Goal: Information Seeking & Learning: Learn about a topic

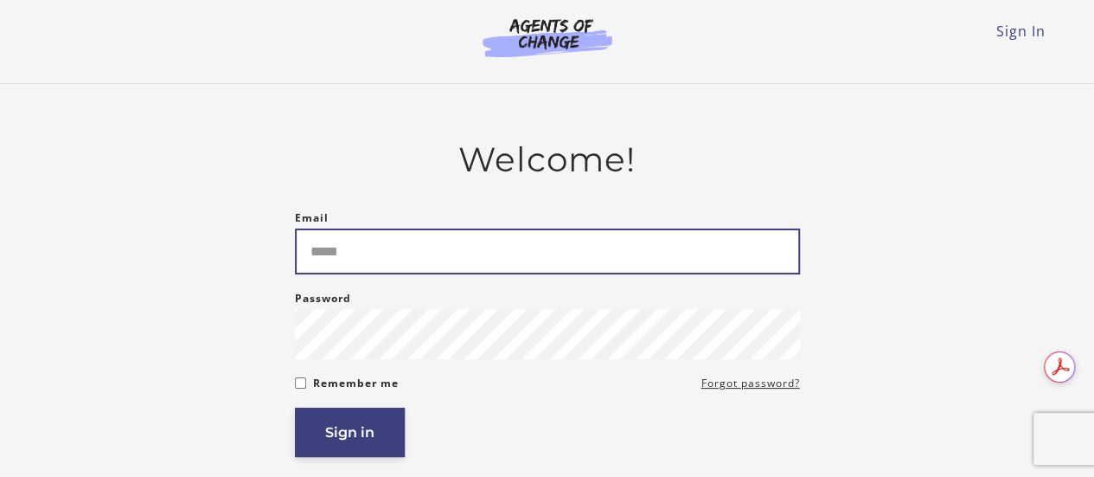
type input "**********"
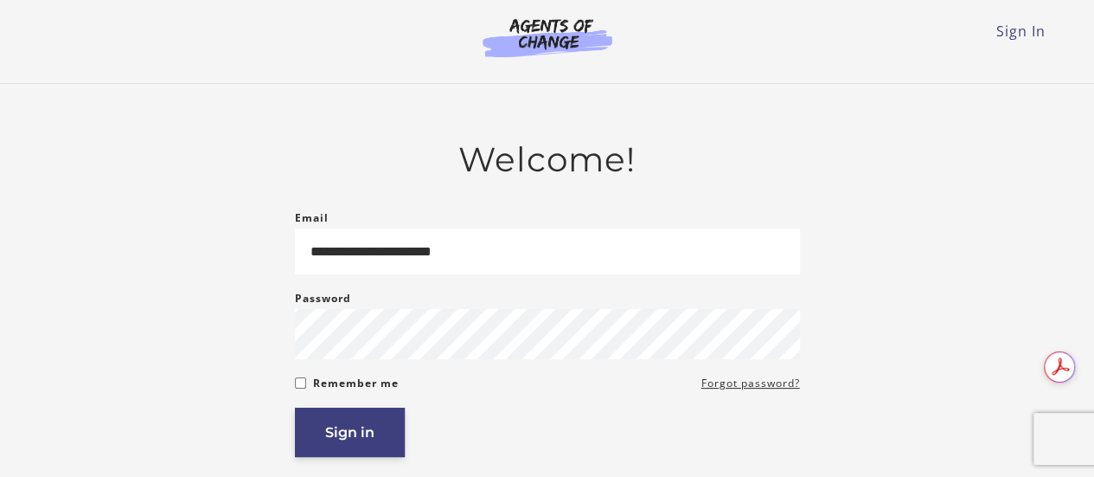
click at [315, 439] on button "Sign in" at bounding box center [350, 431] width 110 height 49
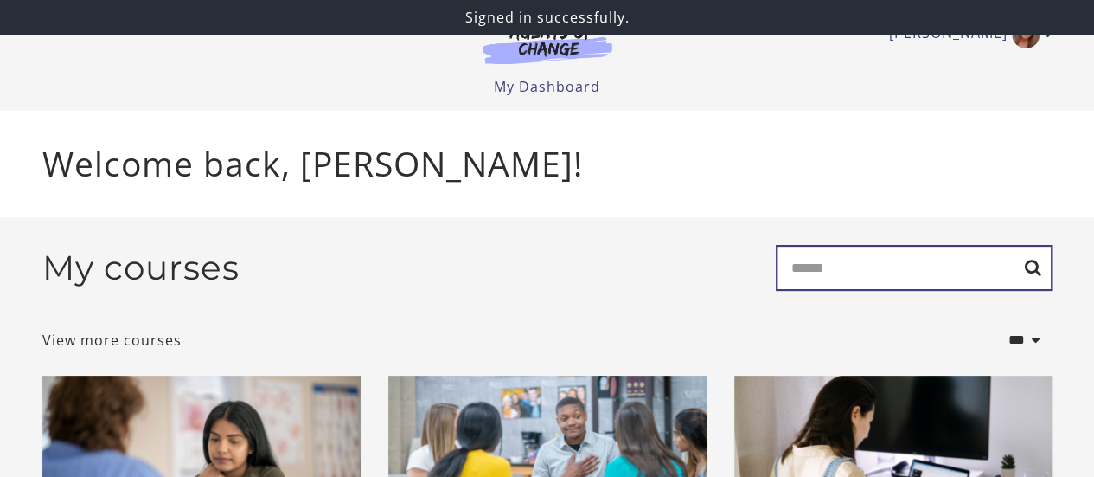
click at [783, 257] on input "Search" at bounding box center [914, 268] width 277 height 46
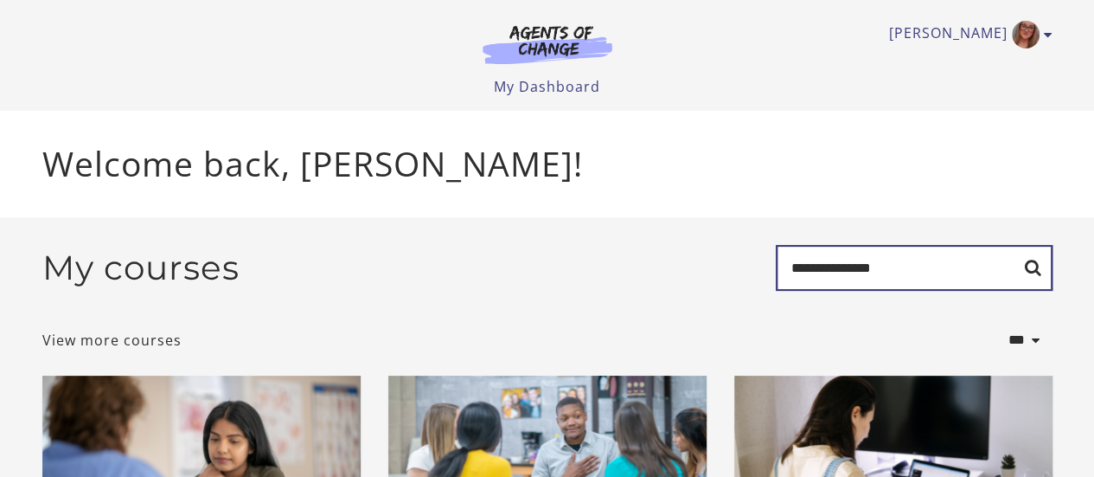
type input "**********"
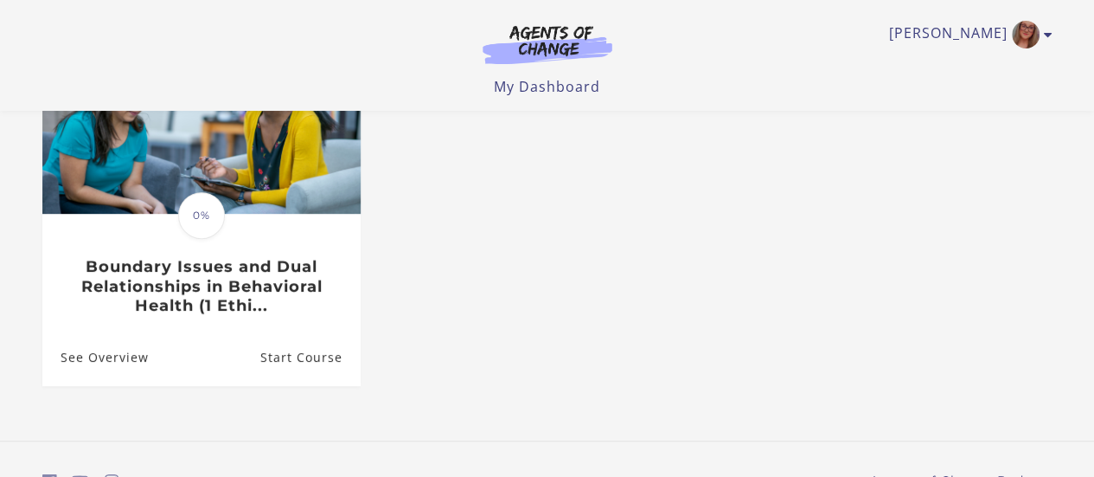
scroll to position [270, 0]
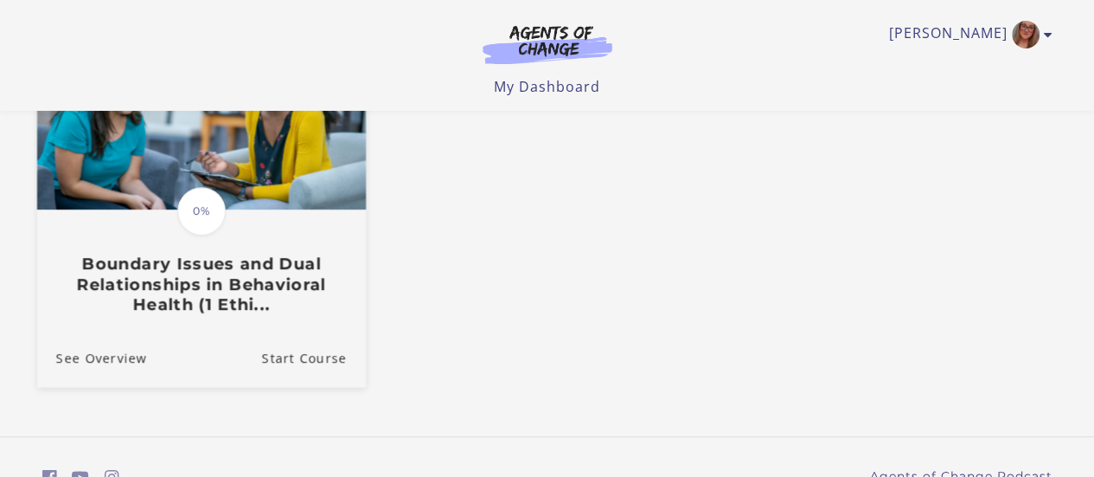
click at [232, 288] on h3 "Boundary Issues and Dual Relationships in Behavioral Health (1 Ethi..." at bounding box center [200, 283] width 291 height 61
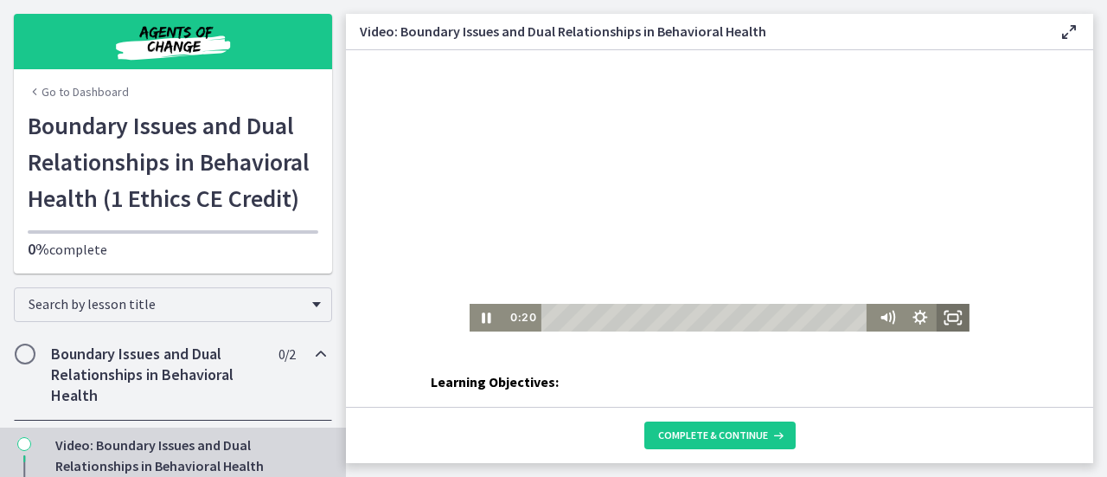
click at [952, 317] on icon "Fullscreen" at bounding box center [953, 318] width 33 height 28
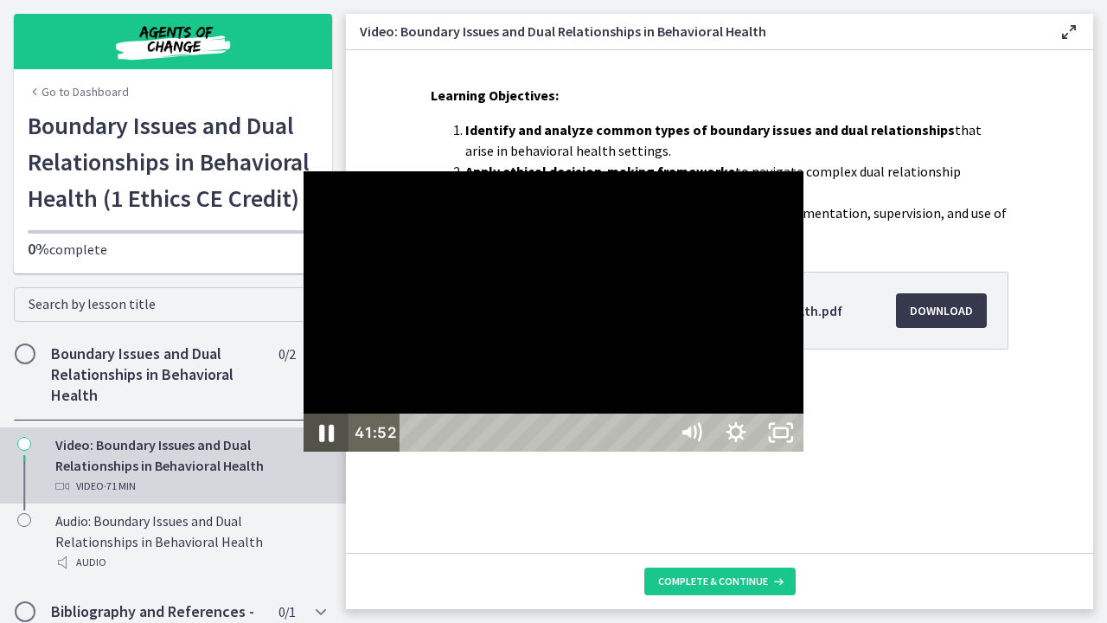
click at [299, 456] on icon "Pause" at bounding box center [326, 433] width 54 height 46
click at [301, 456] on icon "Play Video" at bounding box center [328, 433] width 54 height 46
click at [808, 456] on icon "Unfullscreen" at bounding box center [781, 433] width 54 height 46
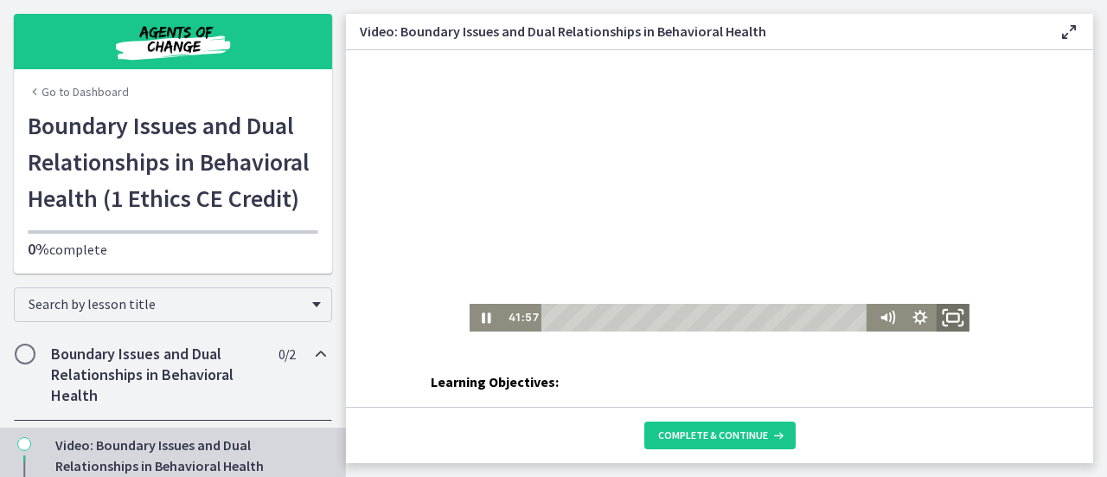
click at [945, 312] on icon "Fullscreen" at bounding box center [953, 317] width 40 height 33
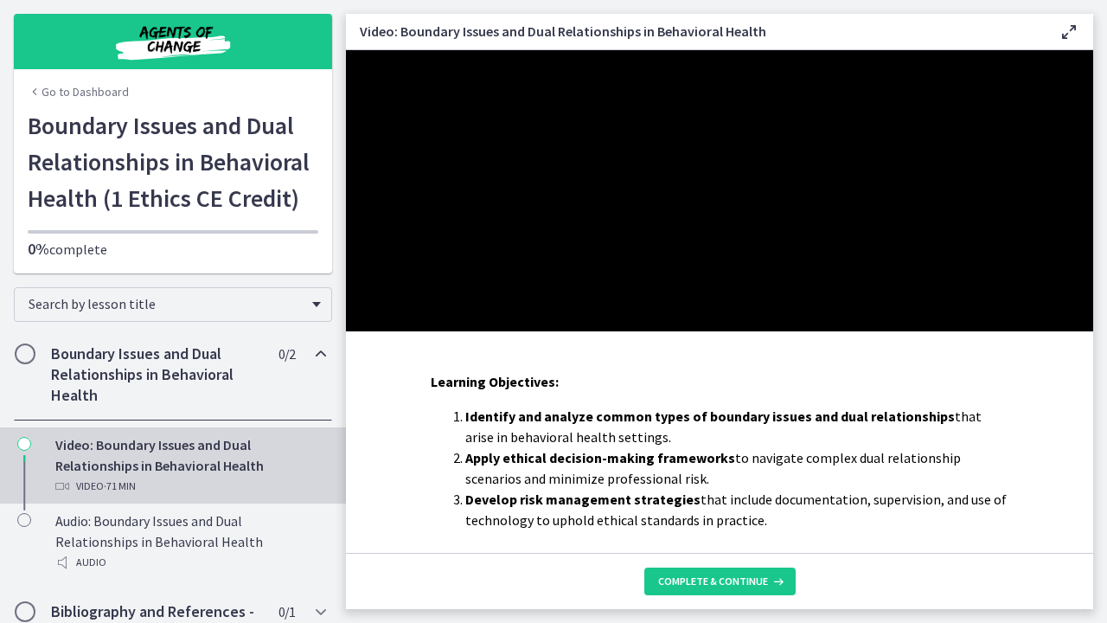
click at [995, 331] on div at bounding box center [719, 190] width 747 height 281
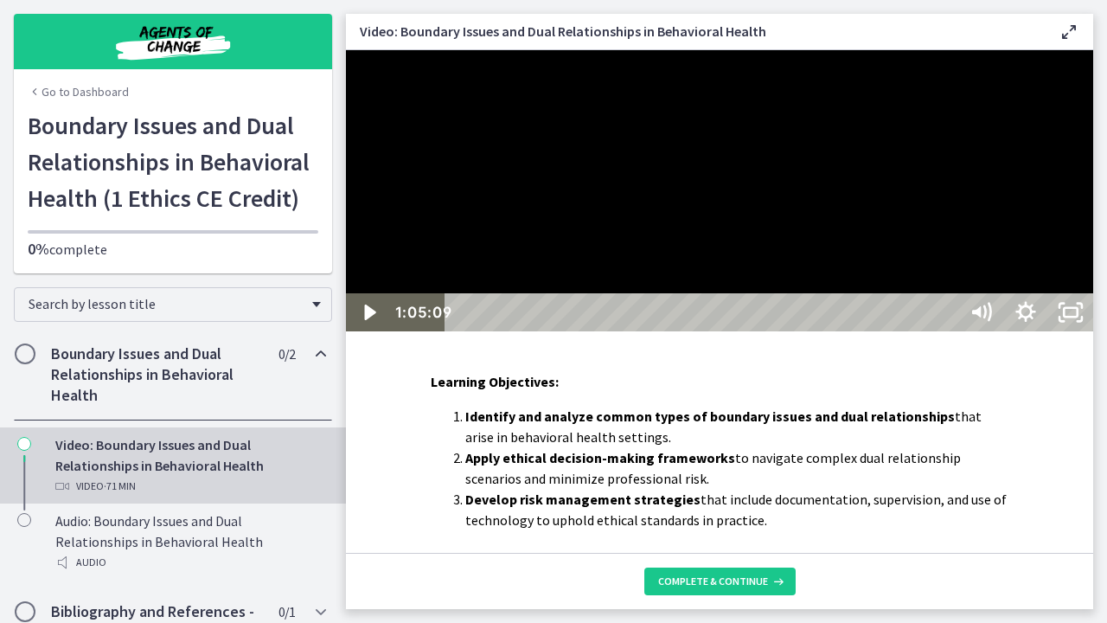
click at [995, 331] on div at bounding box center [719, 190] width 747 height 281
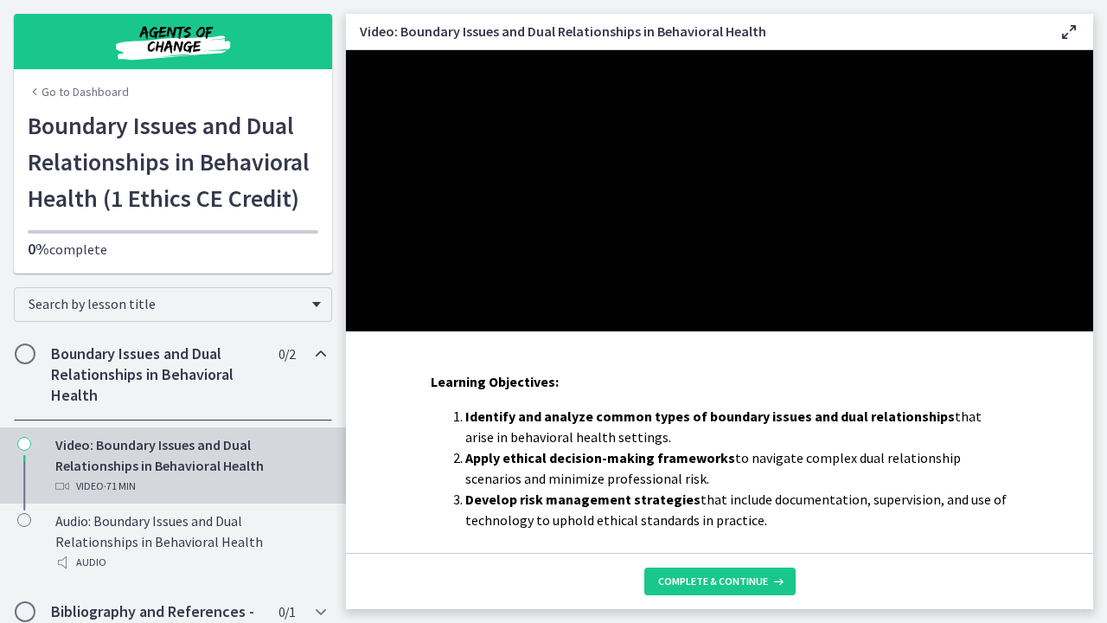
click at [995, 331] on div at bounding box center [719, 190] width 747 height 281
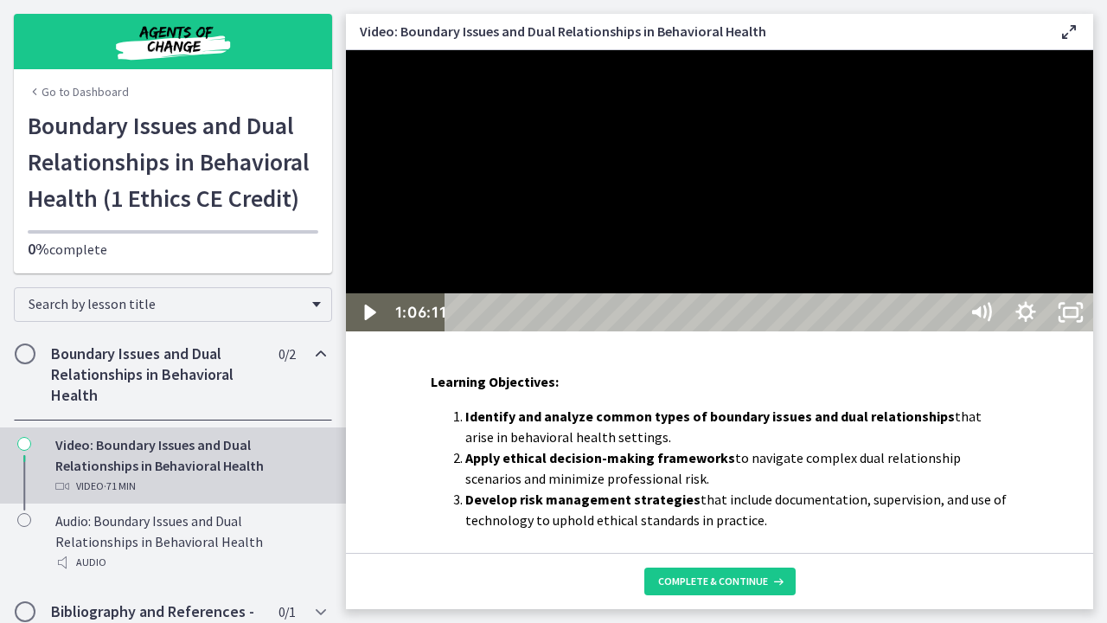
click at [1006, 331] on div at bounding box center [719, 190] width 747 height 281
click at [1098, 336] on icon "Unfullscreen" at bounding box center [1071, 313] width 54 height 46
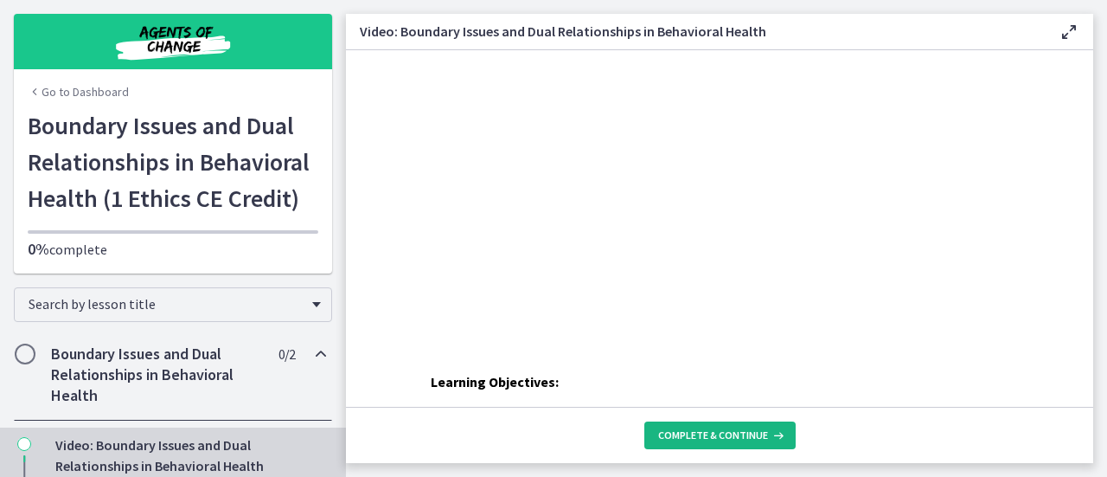
click at [739, 432] on span "Complete & continue" at bounding box center [713, 435] width 110 height 14
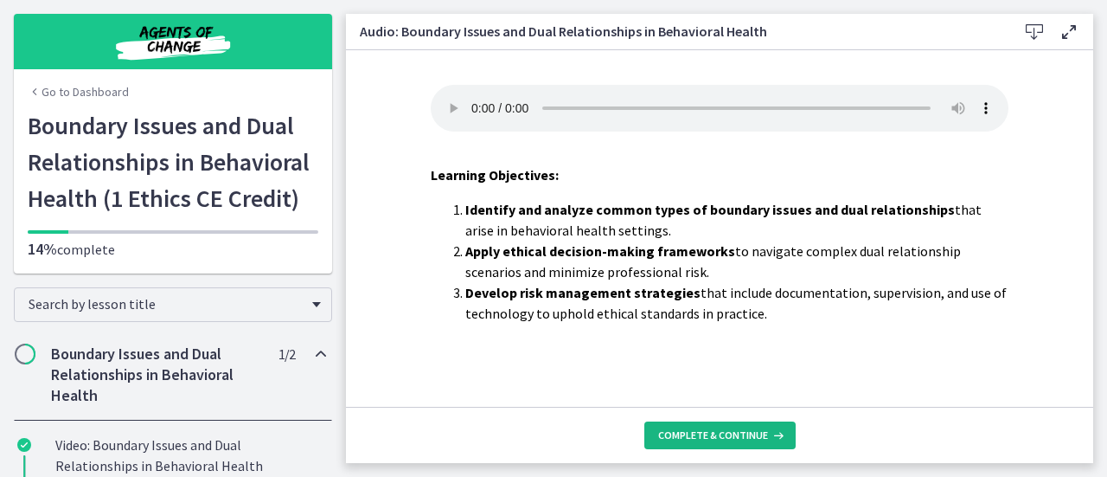
click at [739, 432] on span "Complete & continue" at bounding box center [713, 435] width 110 height 14
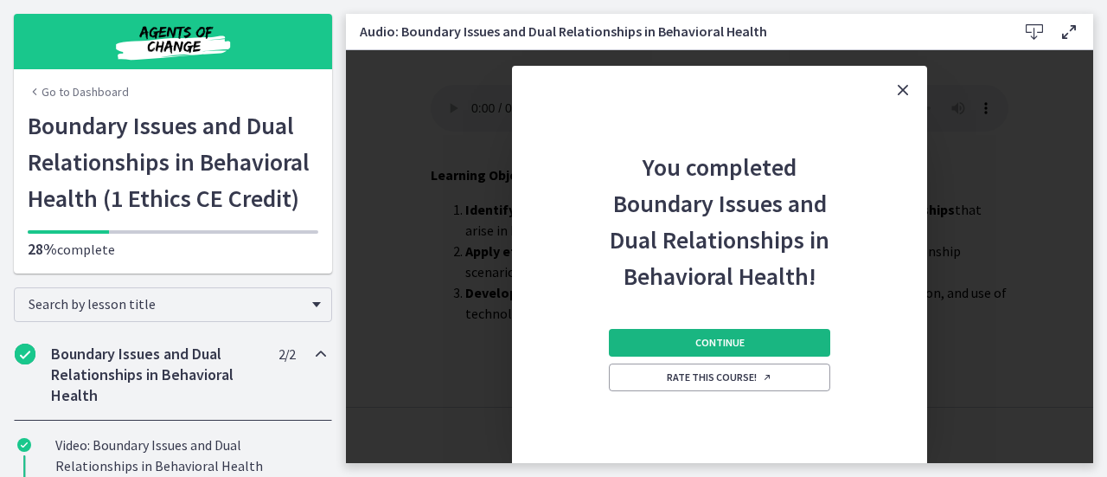
click at [736, 342] on span "Continue" at bounding box center [719, 343] width 49 height 14
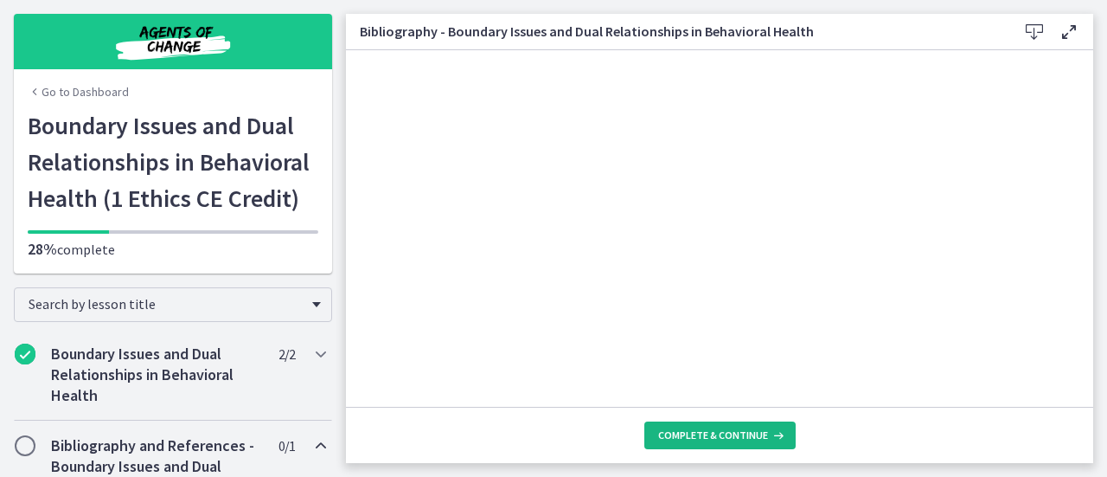
click at [725, 432] on span "Complete & continue" at bounding box center [713, 435] width 110 height 14
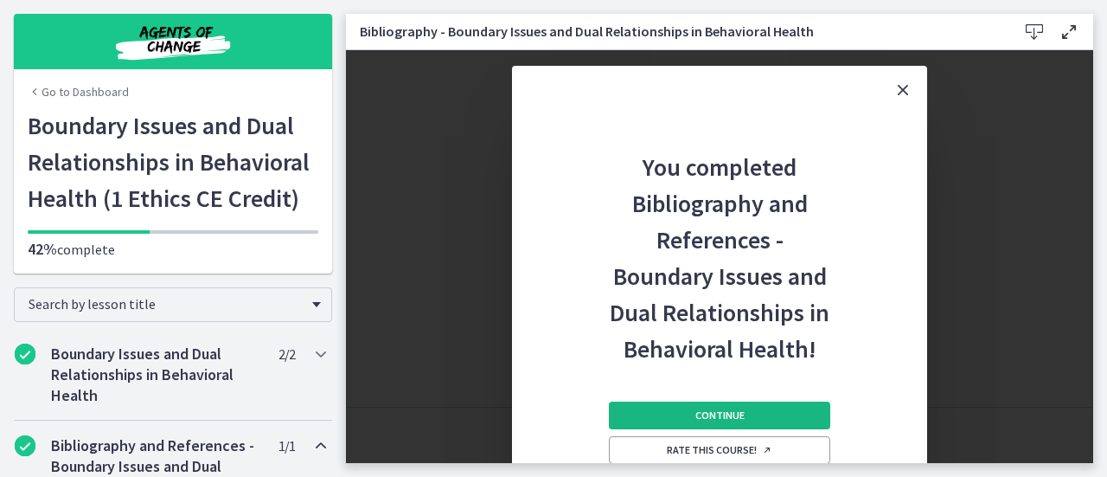
click at [724, 408] on span "Continue" at bounding box center [719, 415] width 49 height 14
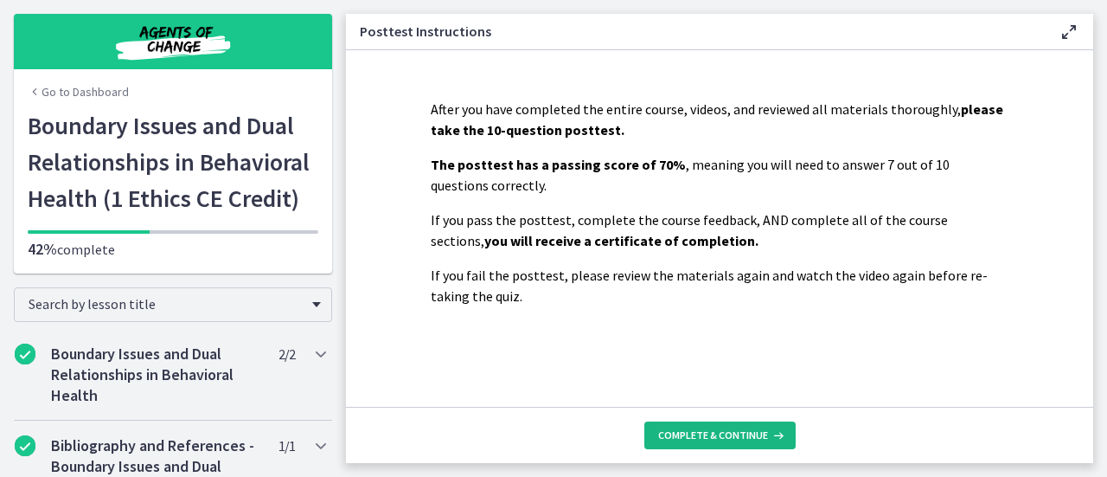
click at [721, 430] on span "Complete & continue" at bounding box center [713, 435] width 110 height 14
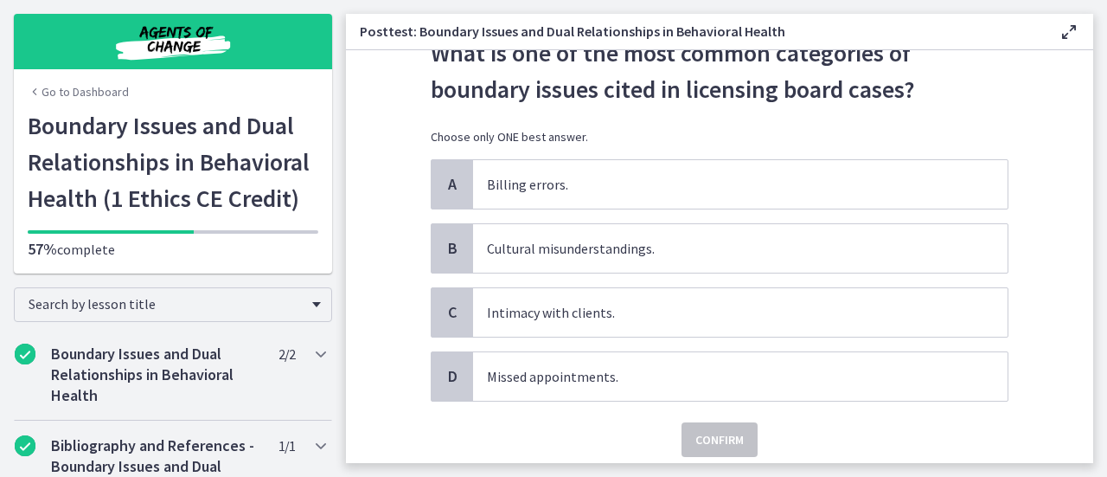
scroll to position [82, 0]
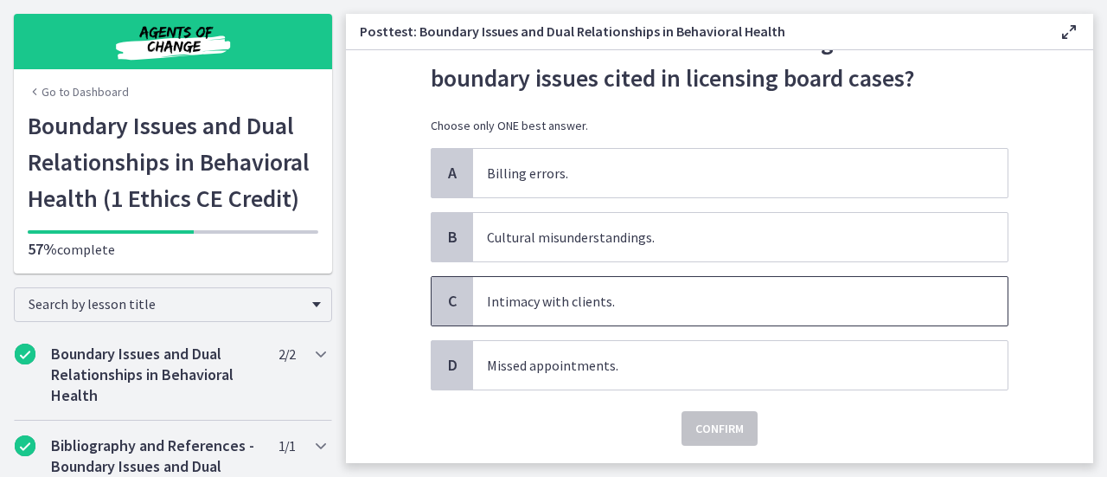
click at [638, 303] on span "Intimacy with clients." at bounding box center [740, 301] width 535 height 48
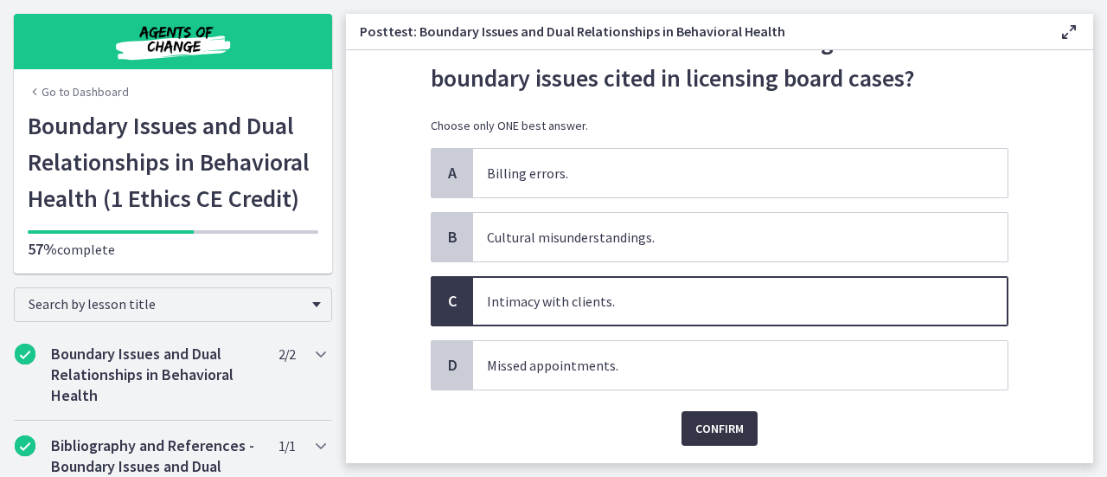
click at [715, 420] on span "Confirm" at bounding box center [719, 428] width 48 height 21
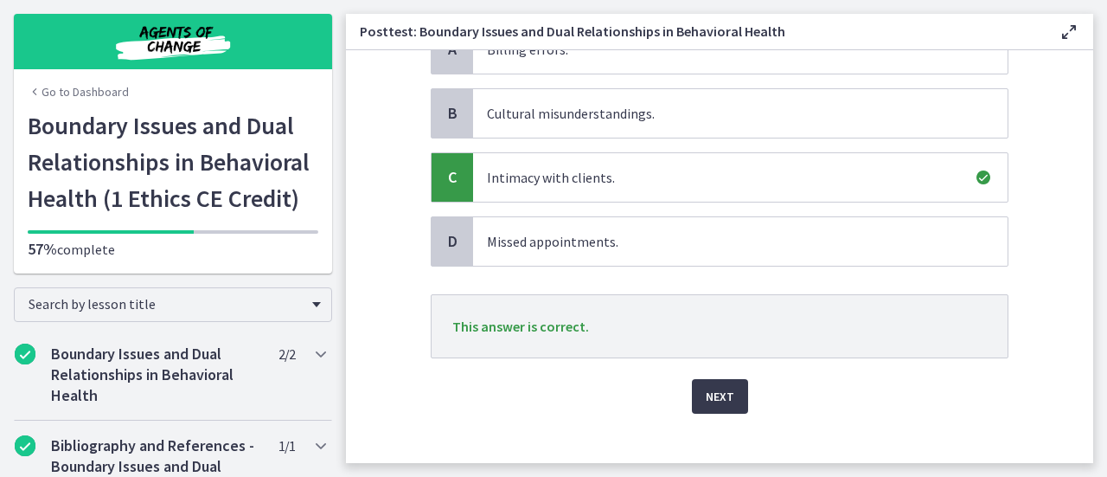
scroll to position [222, 0]
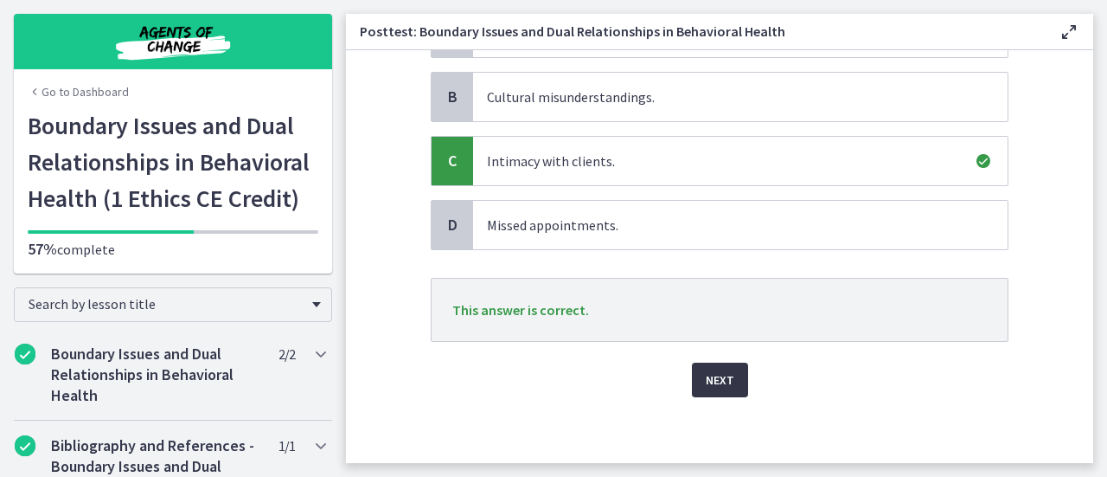
click at [716, 387] on button "Next" at bounding box center [720, 379] width 56 height 35
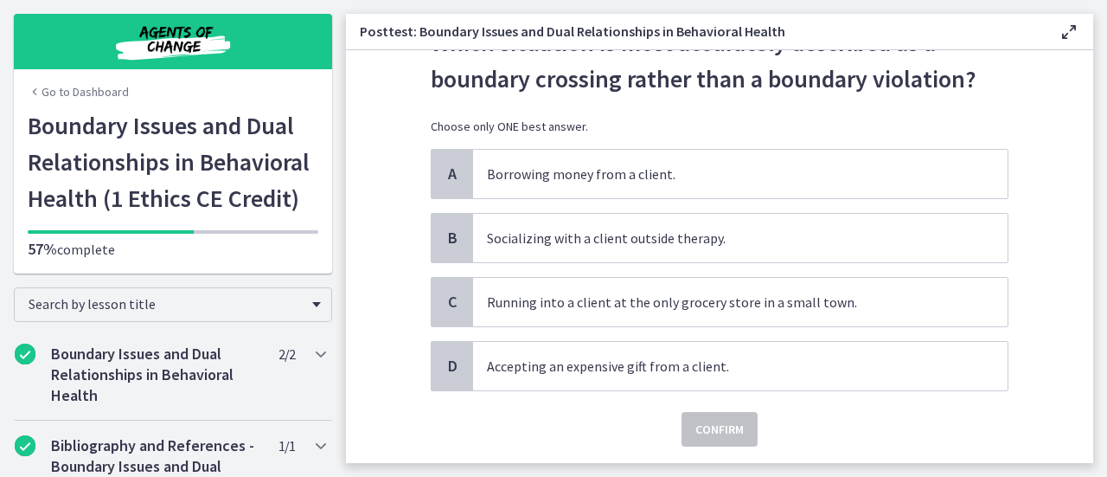
scroll to position [82, 0]
click at [753, 302] on span "Running into a client at the only grocery store in a small town." at bounding box center [740, 301] width 535 height 48
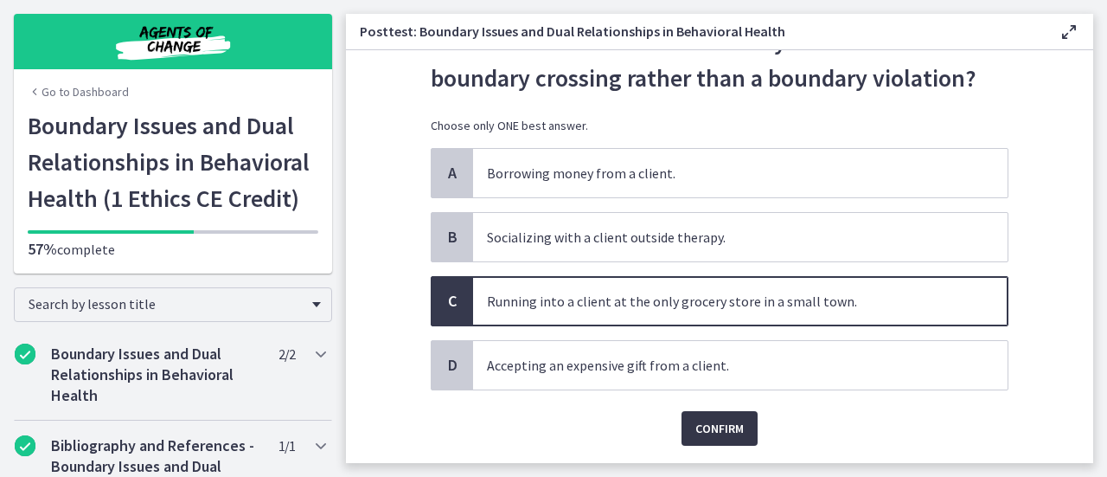
click at [713, 441] on button "Confirm" at bounding box center [720, 428] width 76 height 35
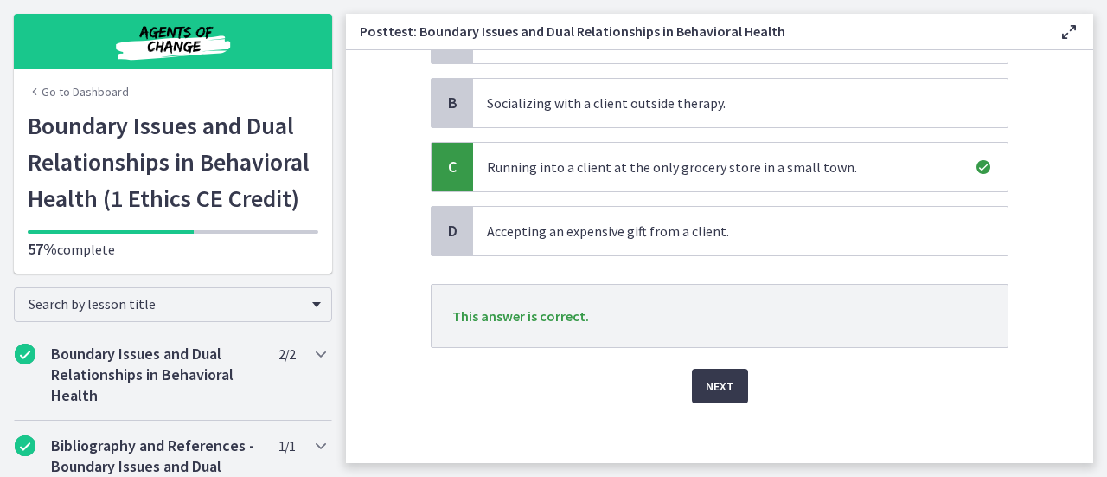
scroll to position [222, 0]
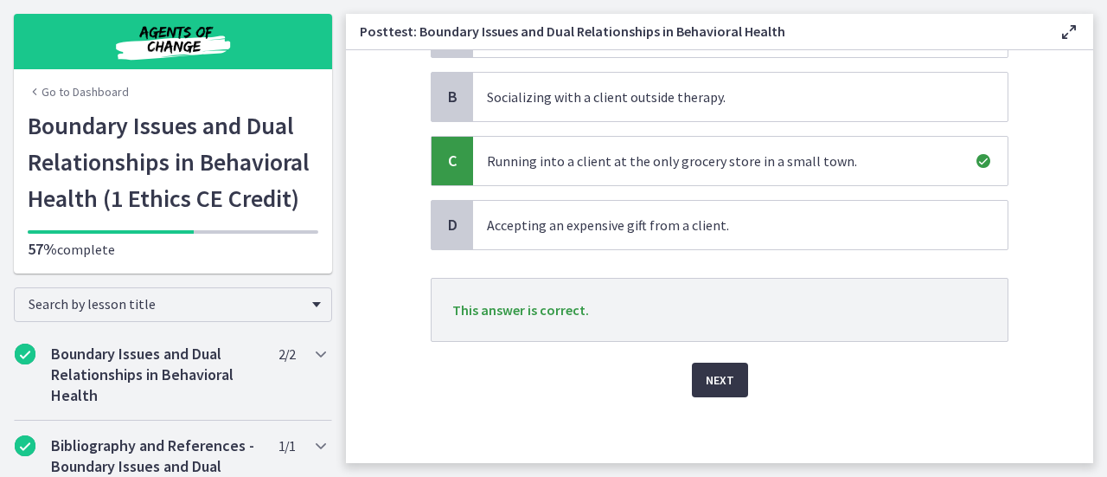
click at [731, 381] on button "Next" at bounding box center [720, 379] width 56 height 35
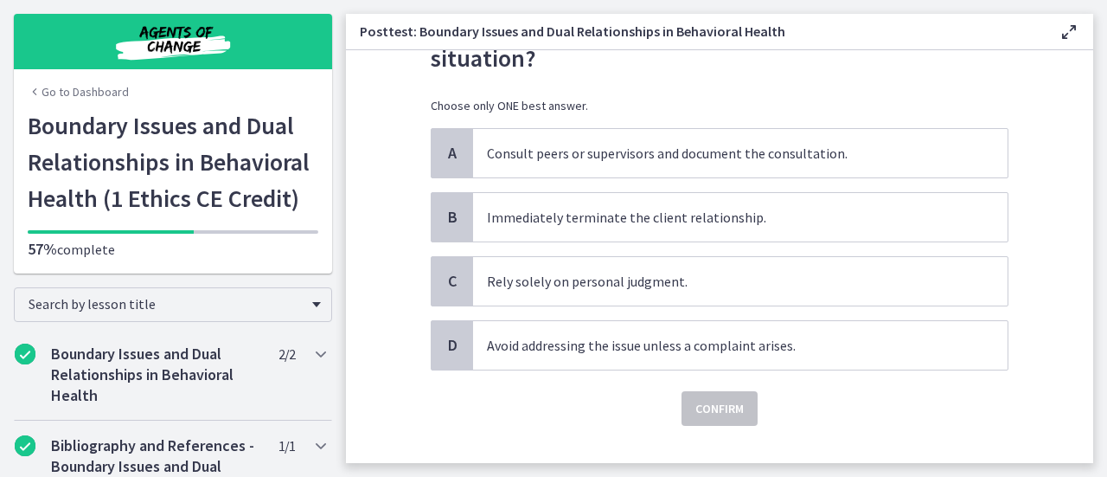
scroll to position [142, 0]
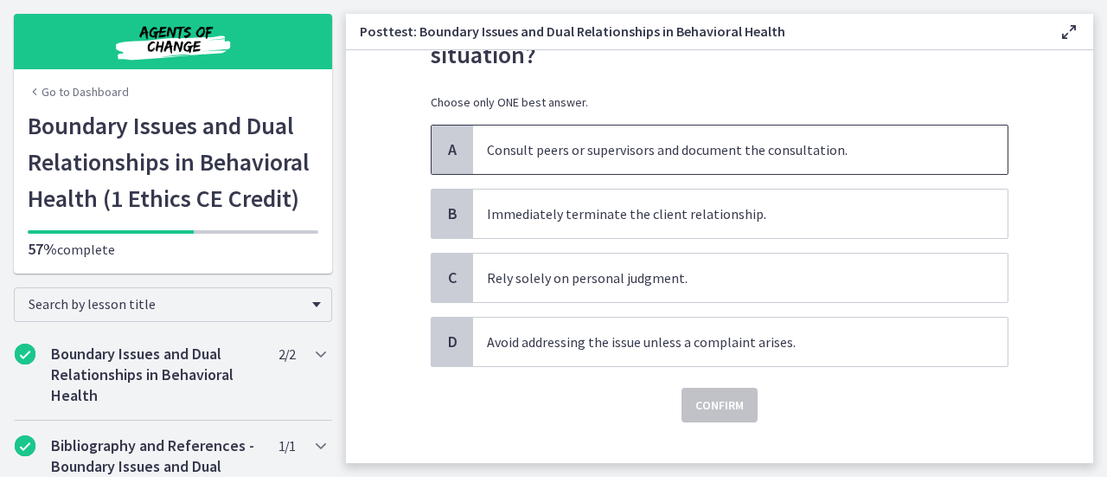
click at [817, 157] on span "Consult peers or supervisors and document the consultation." at bounding box center [740, 149] width 535 height 48
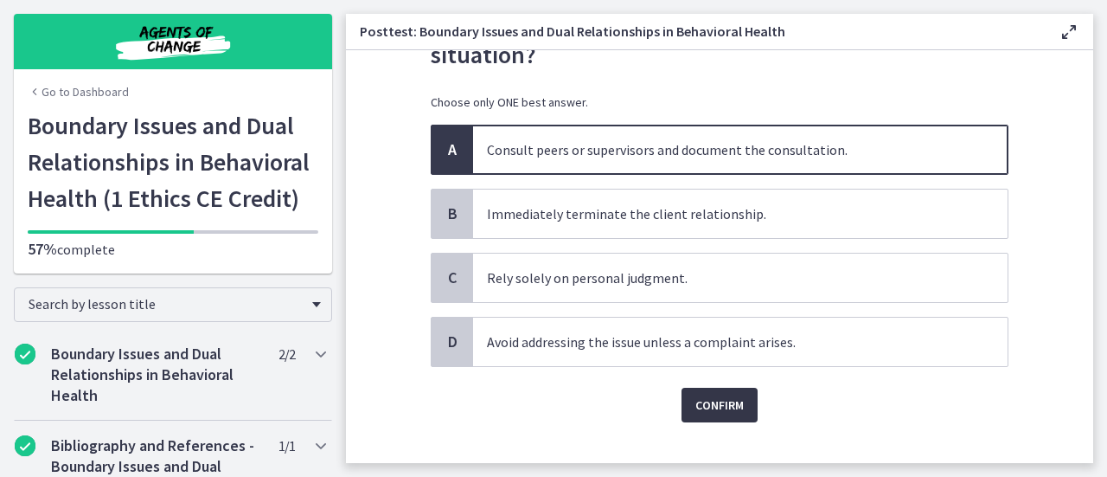
click at [718, 404] on span "Confirm" at bounding box center [719, 404] width 48 height 21
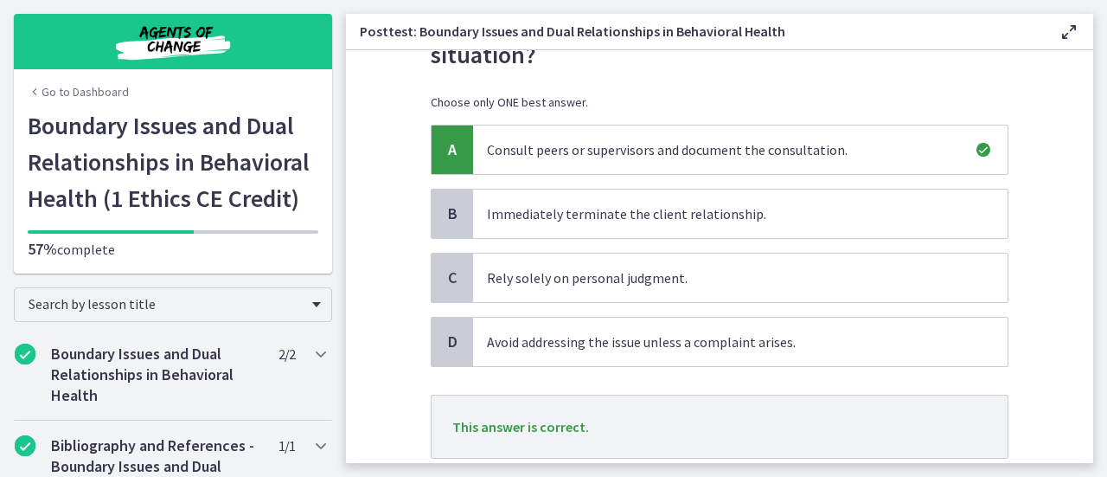
scroll to position [259, 0]
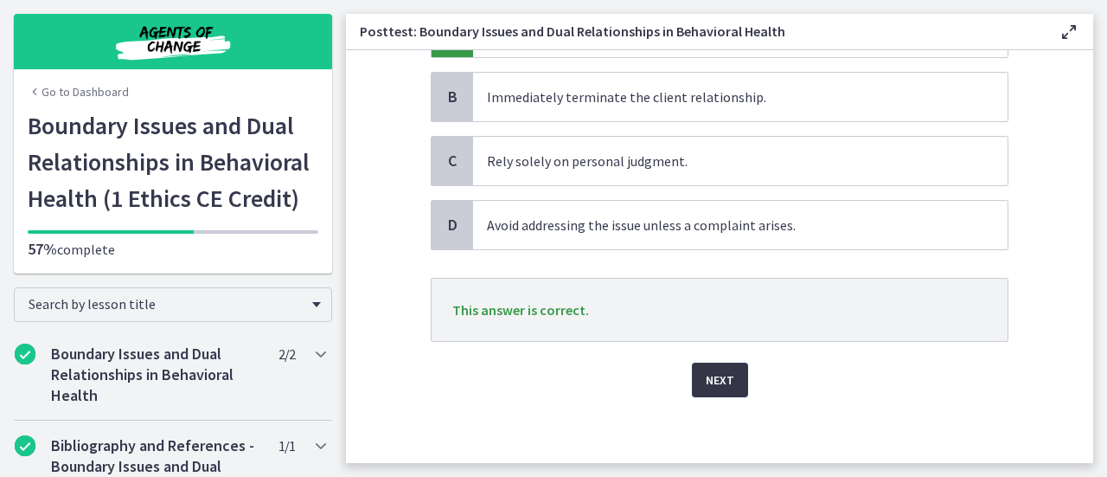
click at [725, 387] on button "Next" at bounding box center [720, 379] width 56 height 35
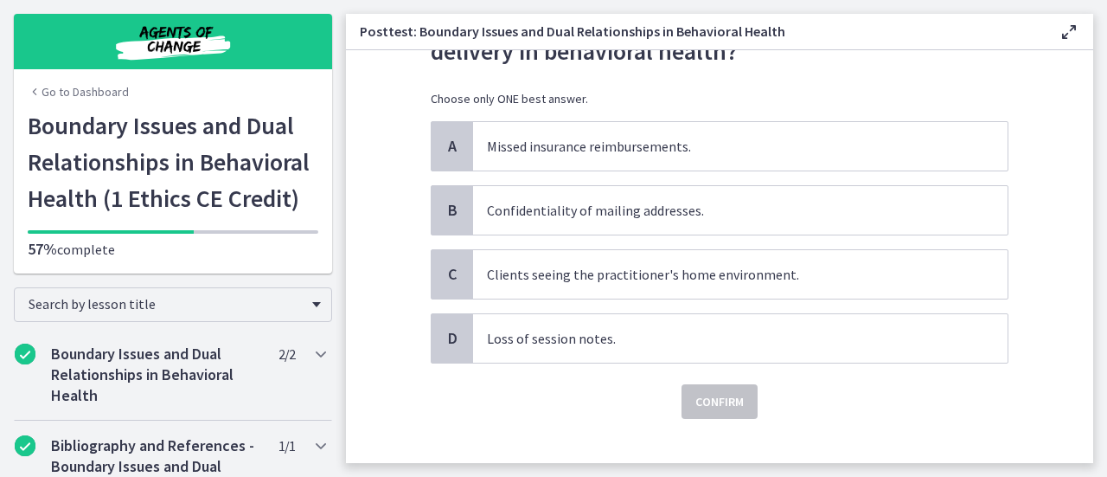
scroll to position [131, 0]
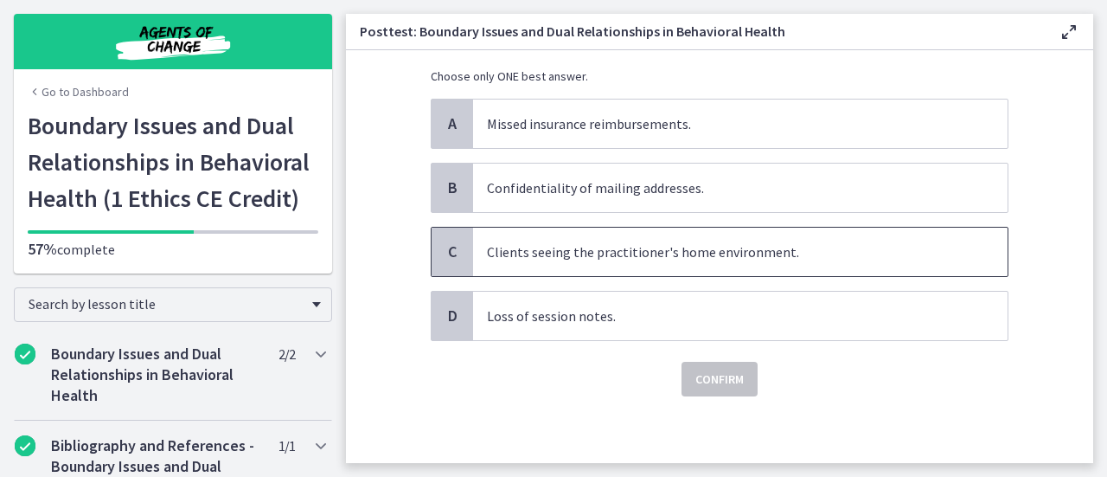
click at [707, 247] on span "Clients seeing the practitioner's home environment." at bounding box center [740, 252] width 535 height 48
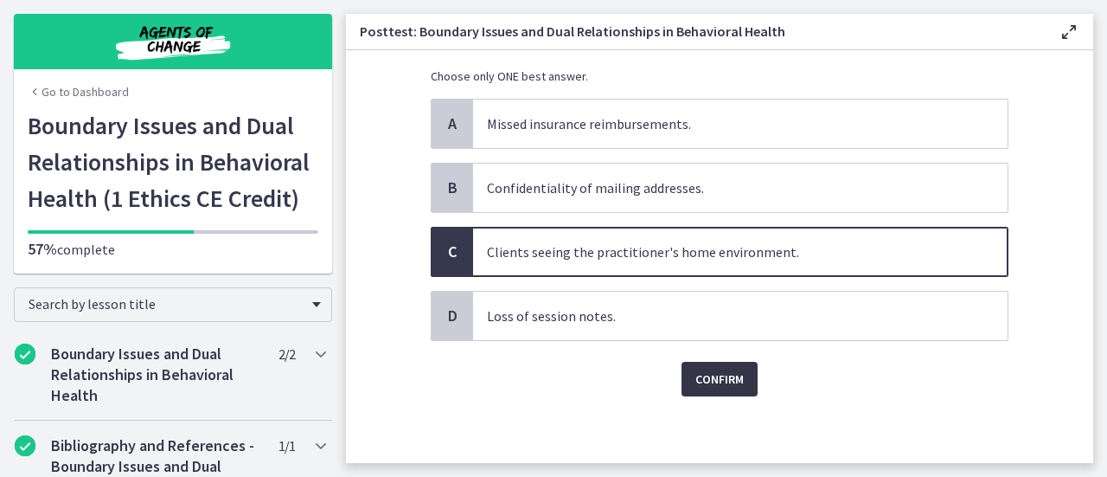
click at [740, 378] on button "Confirm" at bounding box center [720, 379] width 76 height 35
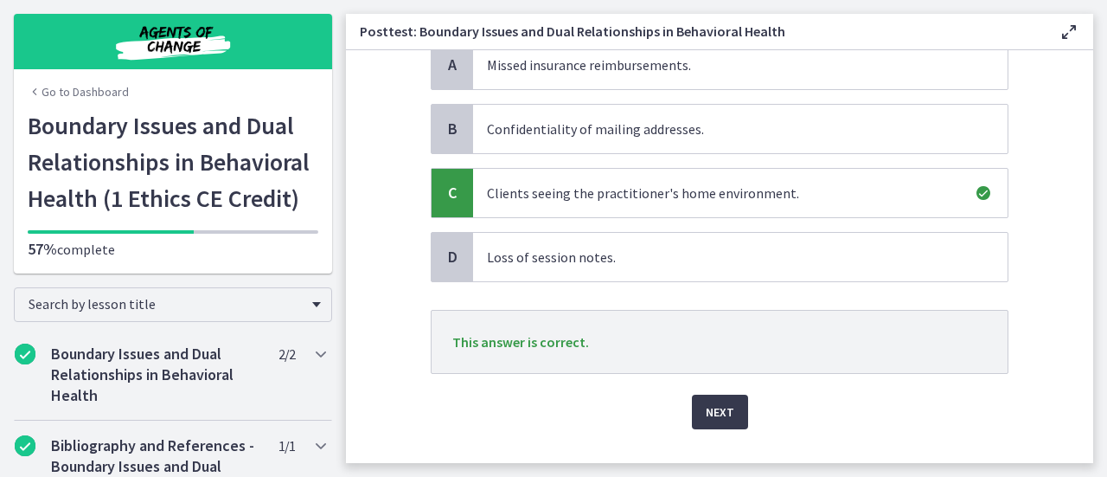
scroll to position [222, 0]
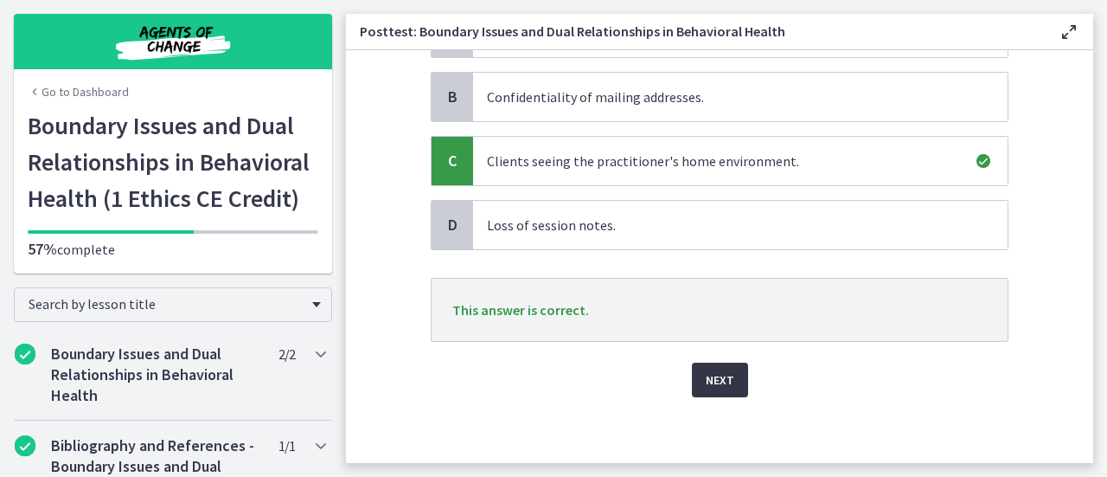
click at [715, 374] on span "Next" at bounding box center [720, 379] width 29 height 21
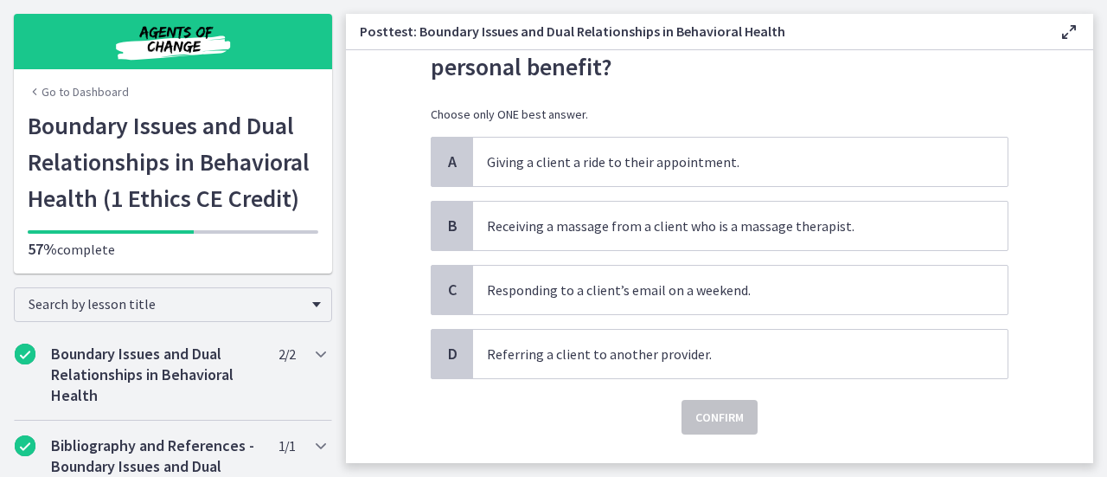
scroll to position [96, 0]
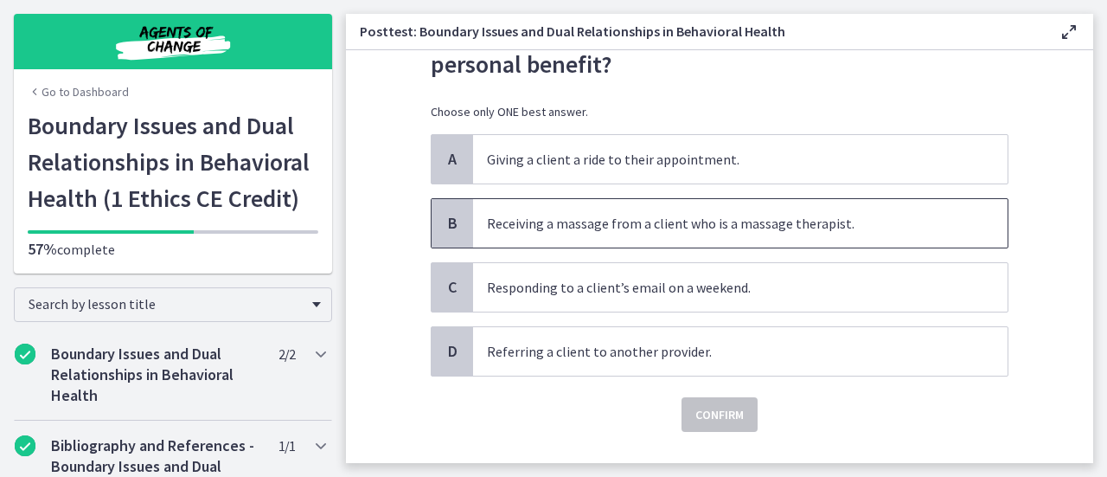
click at [823, 234] on span "Receiving a massage from a client who is a massage therapist." at bounding box center [740, 223] width 535 height 48
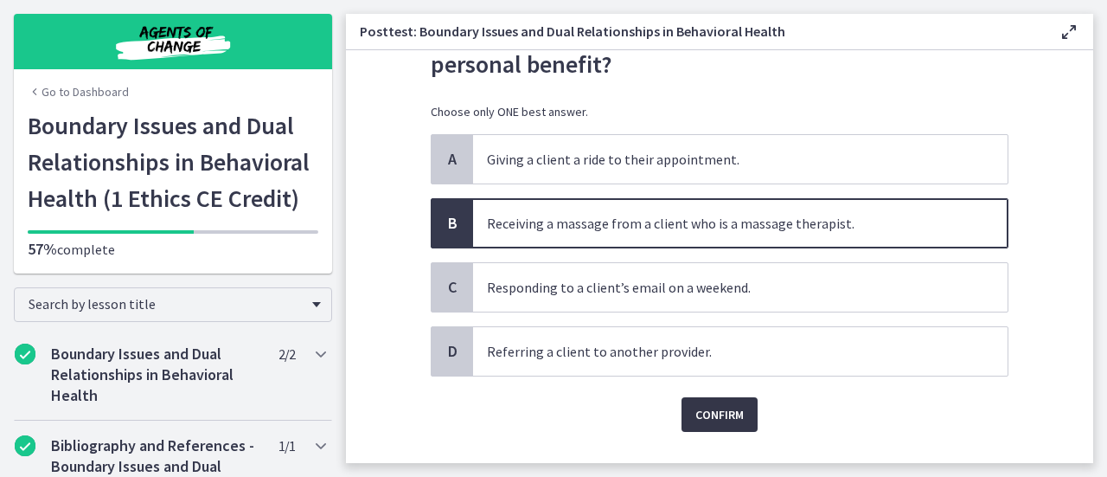
click at [695, 420] on span "Confirm" at bounding box center [719, 414] width 48 height 21
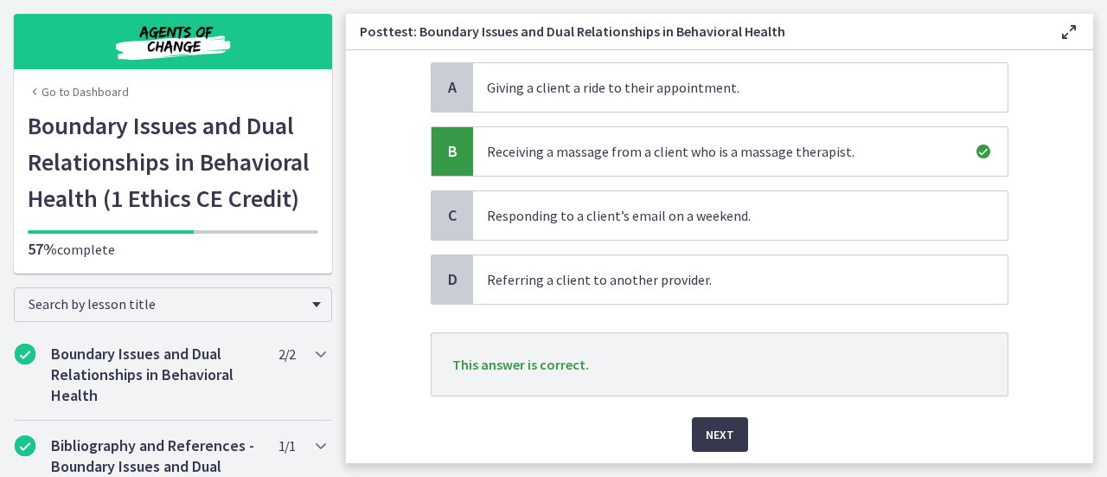
scroll to position [222, 0]
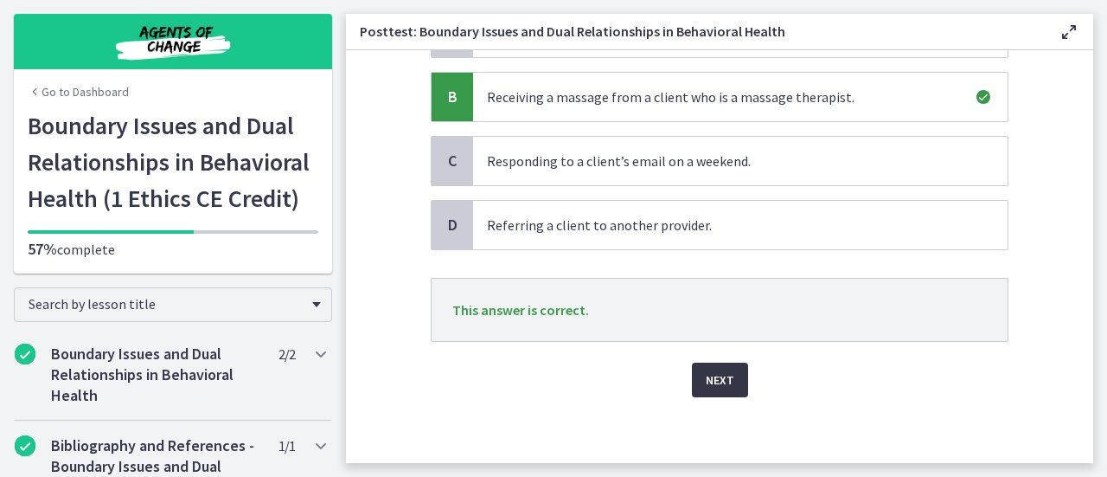
click at [715, 381] on span "Next" at bounding box center [720, 379] width 29 height 21
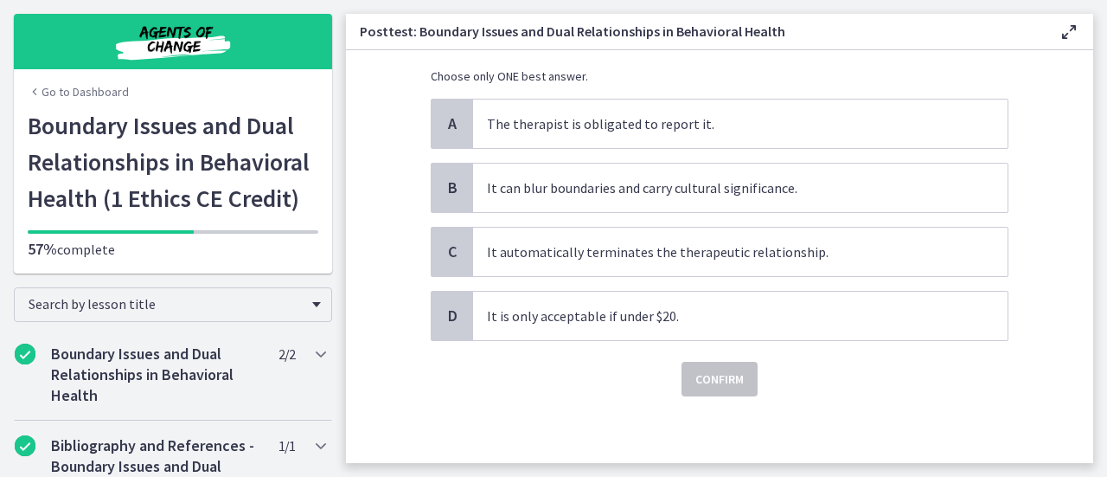
scroll to position [131, 0]
click at [687, 208] on span "It can blur boundaries and carry cultural significance." at bounding box center [740, 188] width 535 height 48
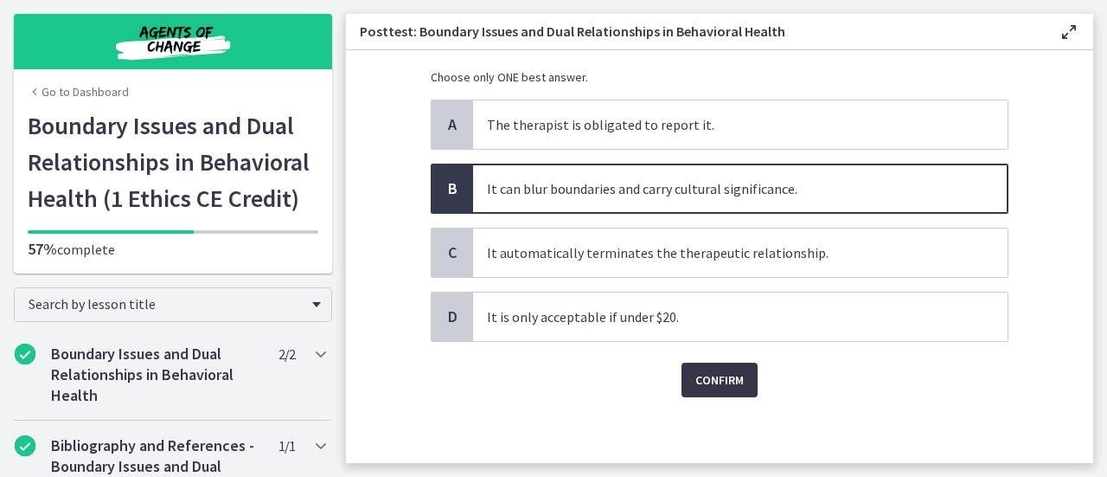
click at [706, 362] on button "Confirm" at bounding box center [720, 379] width 76 height 35
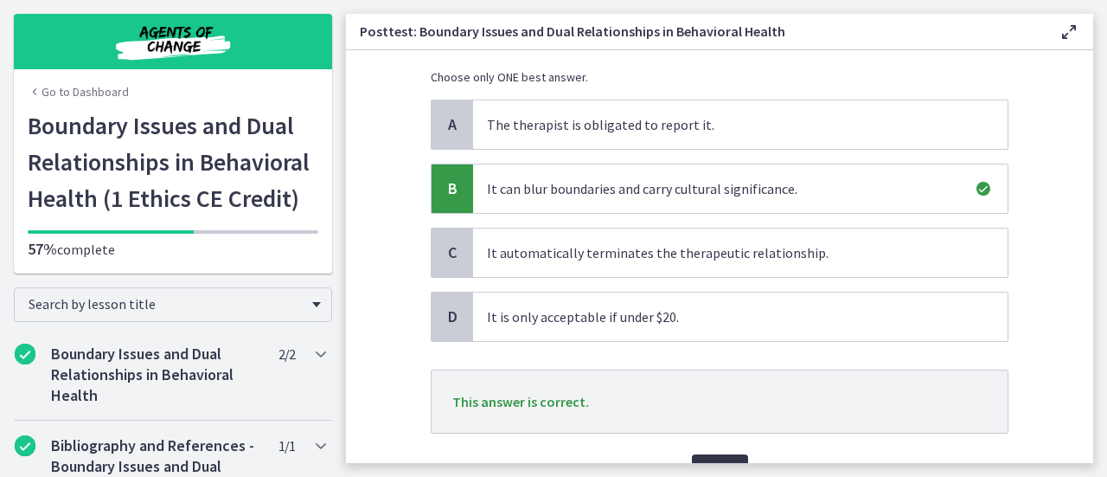
click at [708, 454] on button "Next" at bounding box center [720, 471] width 56 height 35
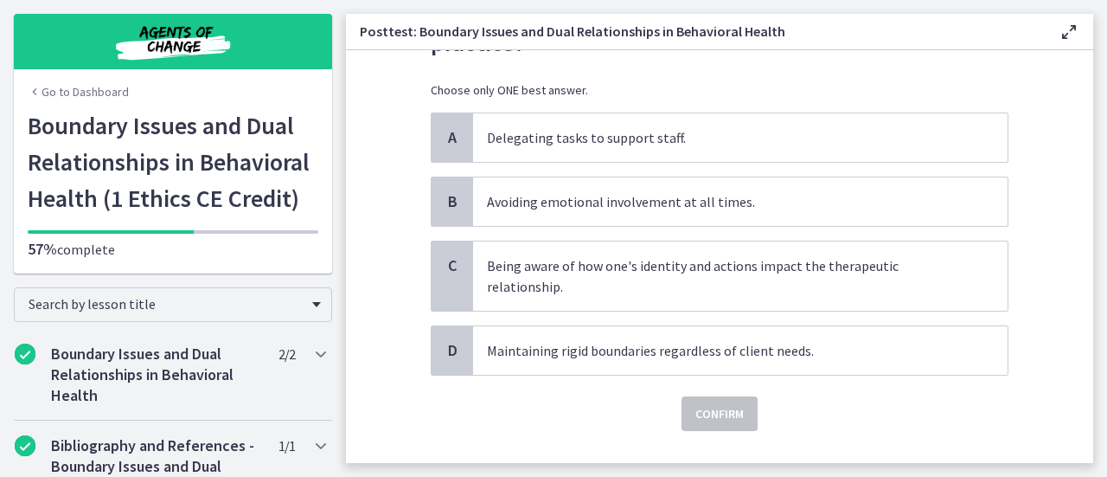
scroll to position [121, 0]
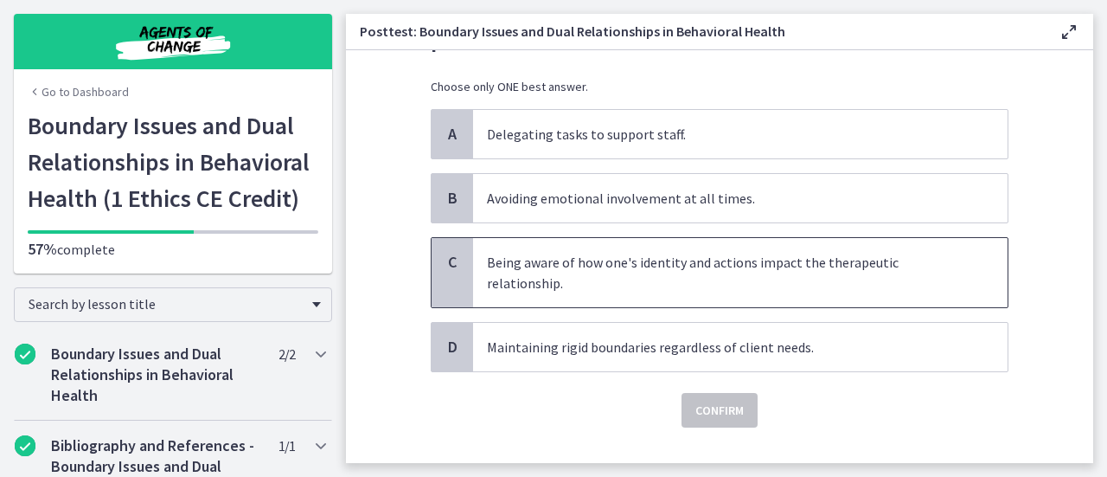
click at [744, 266] on span "Being aware of how one's identity and actions impact the therapeutic relationsh…" at bounding box center [740, 272] width 535 height 69
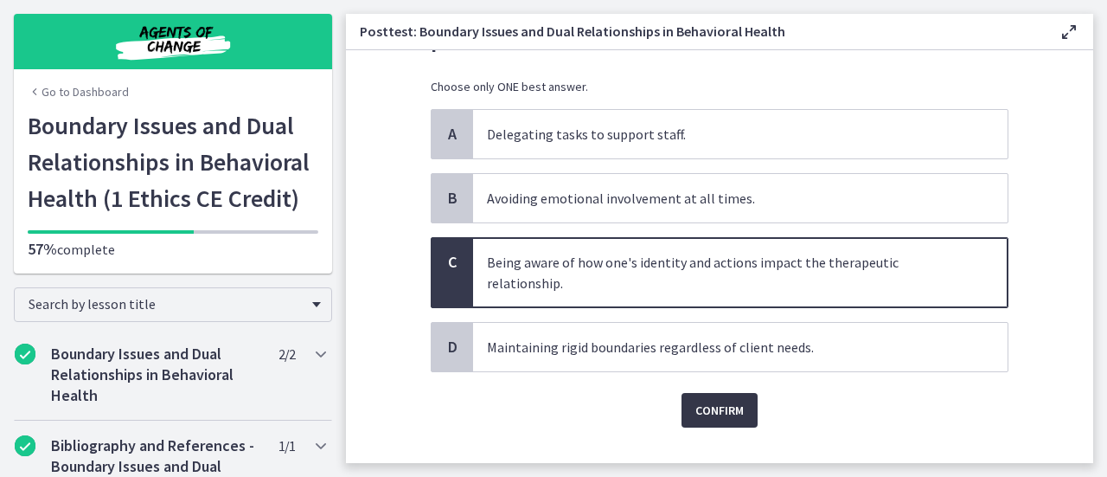
click at [725, 419] on button "Confirm" at bounding box center [720, 410] width 76 height 35
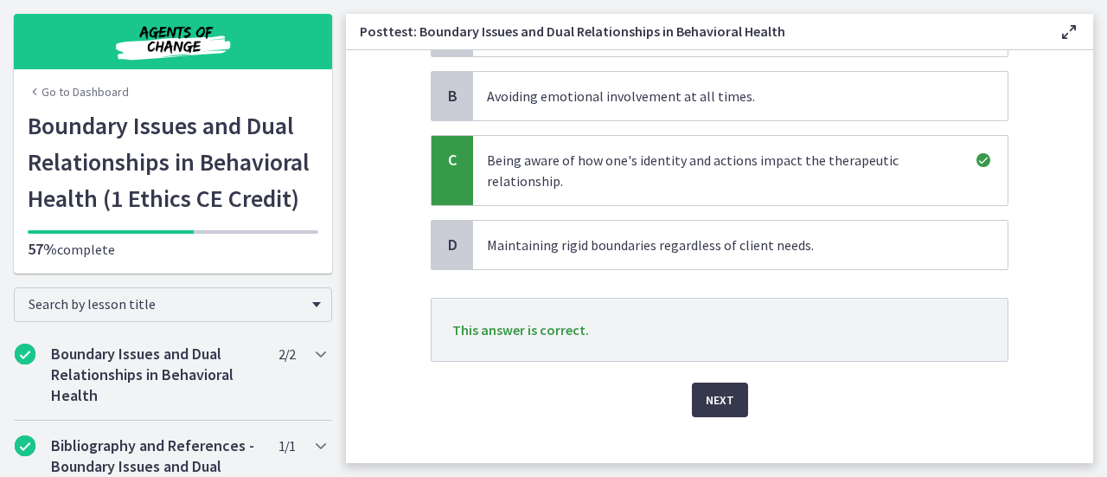
scroll to position [243, 0]
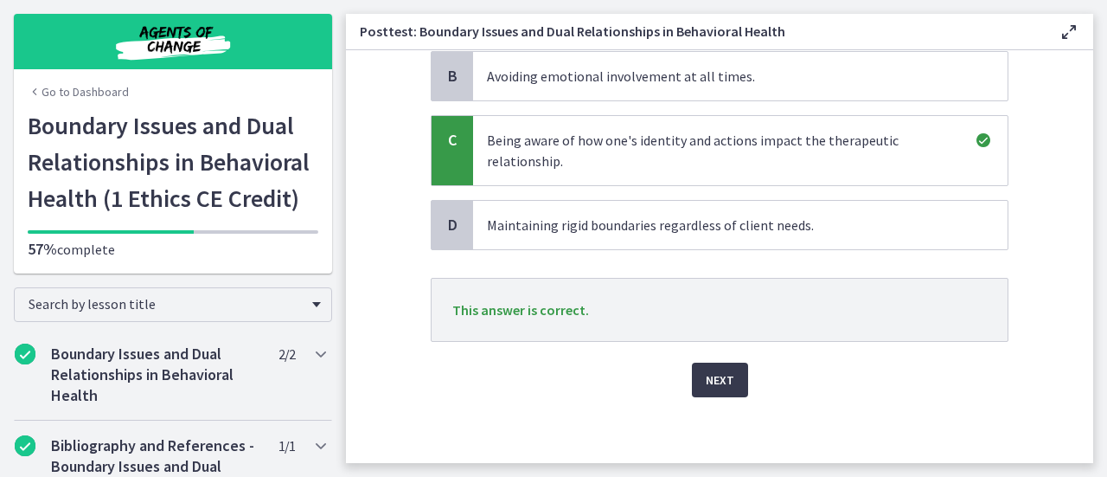
click at [682, 364] on div "Next" at bounding box center [720, 369] width 578 height 55
click at [706, 376] on span "Next" at bounding box center [720, 379] width 29 height 21
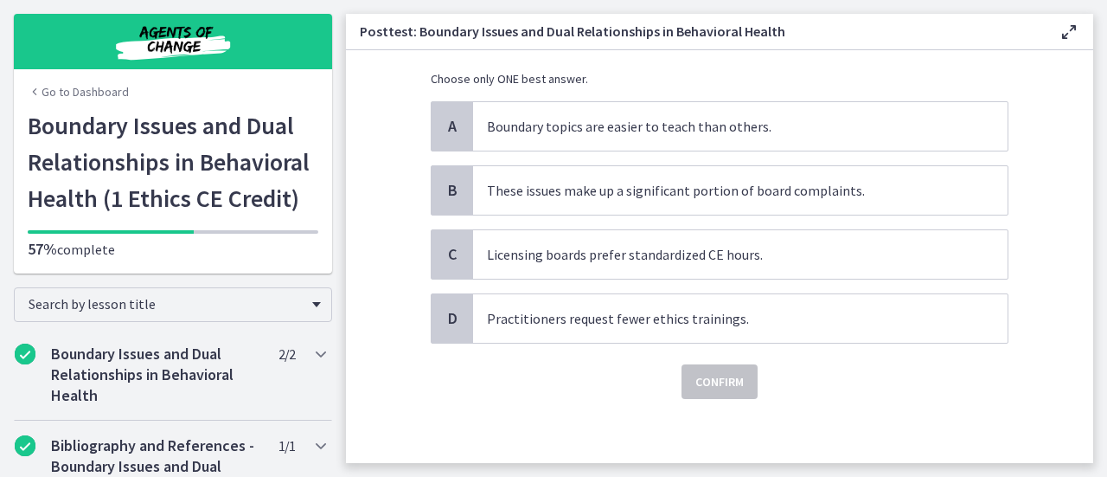
scroll to position [131, 0]
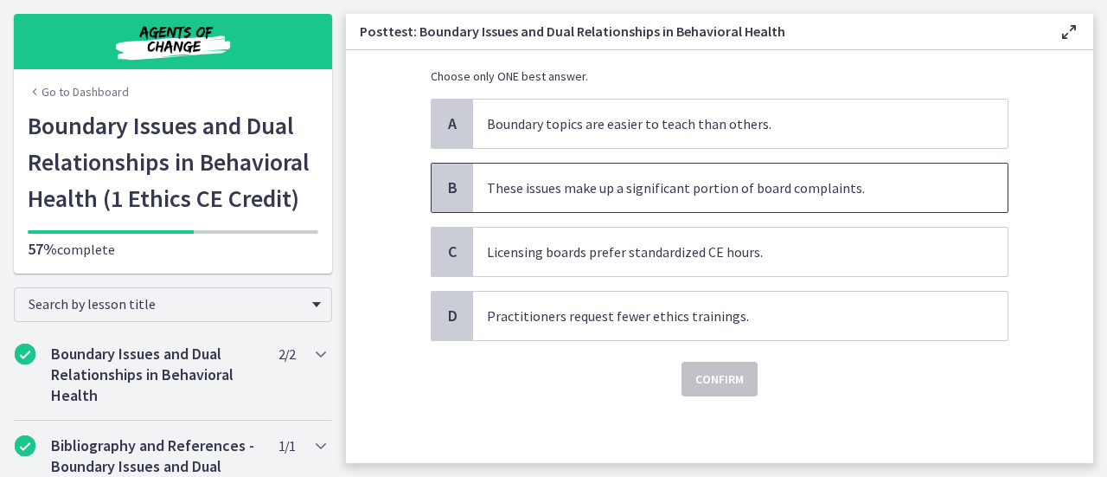
click at [823, 179] on span "These issues make up a significant portion of board complaints." at bounding box center [740, 187] width 535 height 48
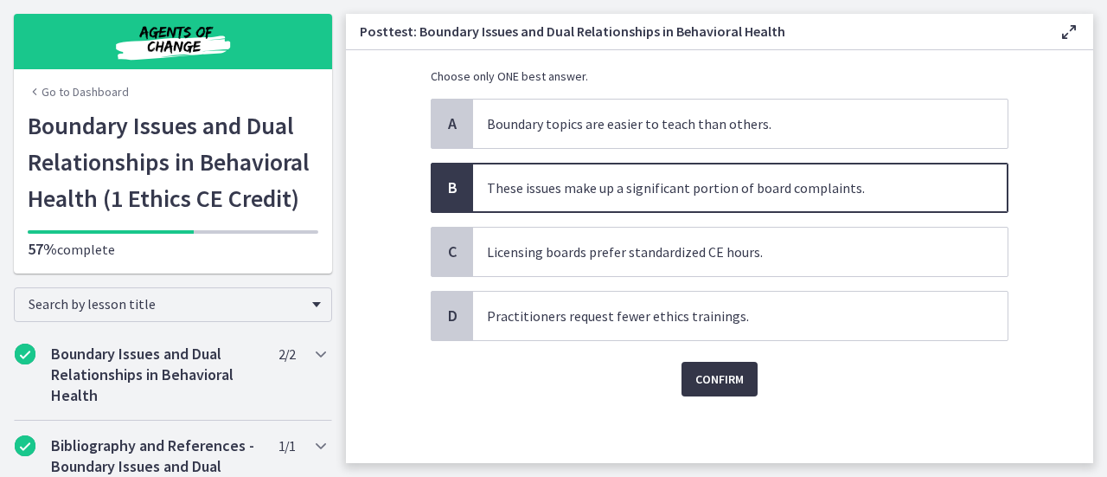
click at [706, 380] on span "Confirm" at bounding box center [719, 378] width 48 height 21
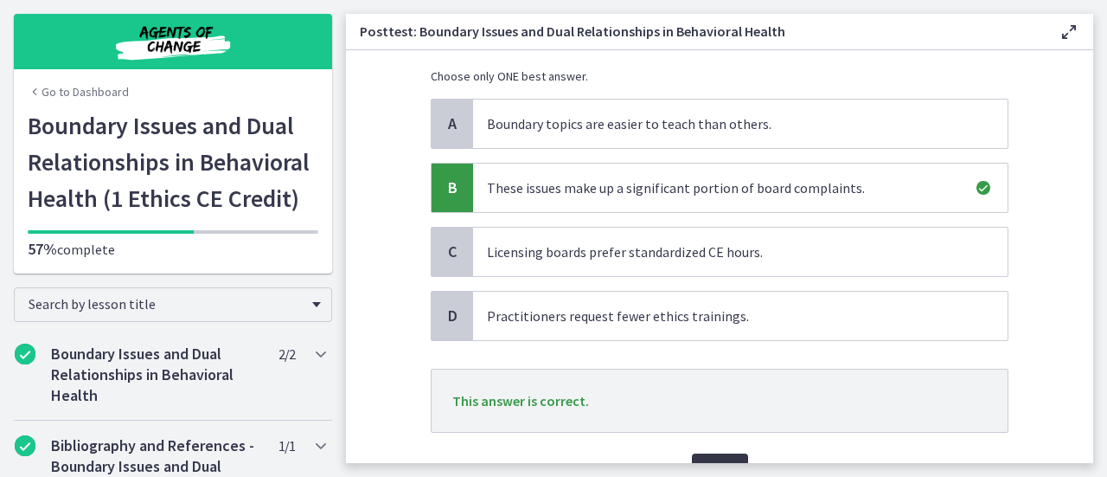
click at [702, 453] on button "Next" at bounding box center [720, 470] width 56 height 35
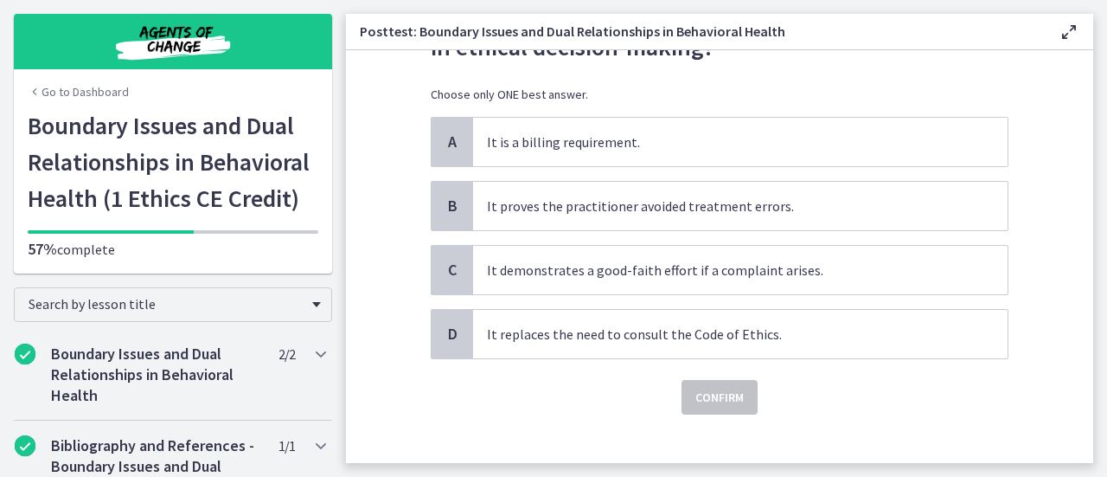
scroll to position [116, 0]
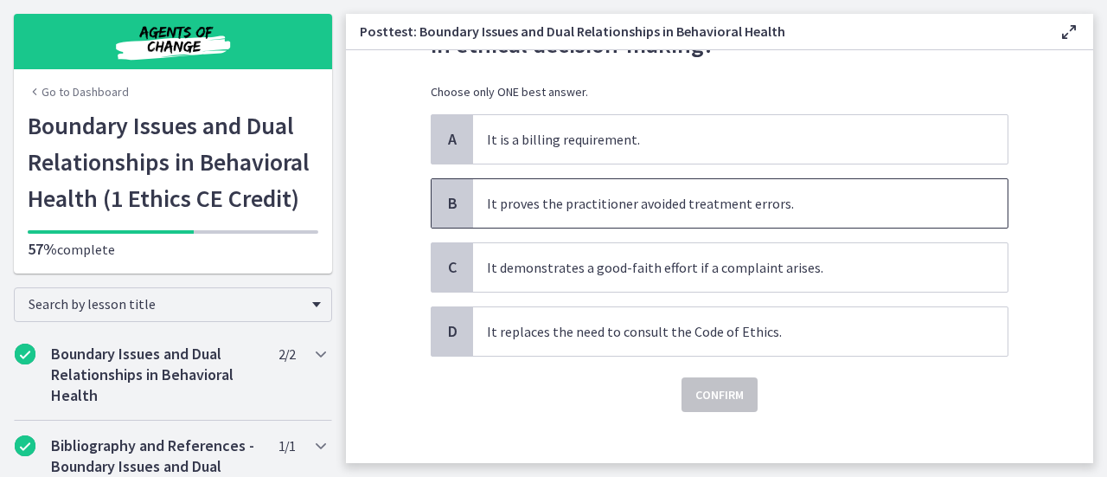
click at [712, 195] on span "It proves the practitioner avoided treatment errors." at bounding box center [740, 203] width 535 height 48
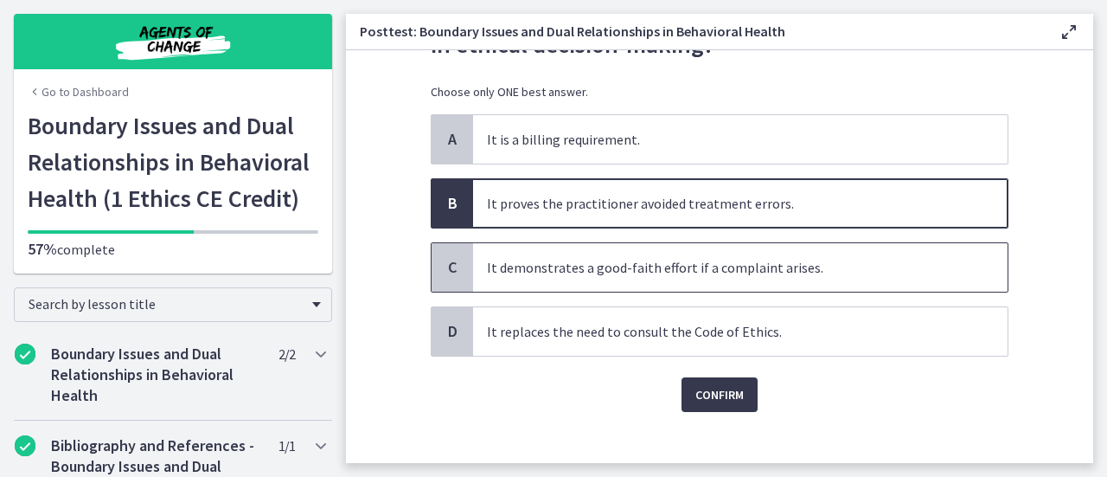
click at [704, 265] on span "It demonstrates a good-faith effort if a complaint arises." at bounding box center [740, 267] width 535 height 48
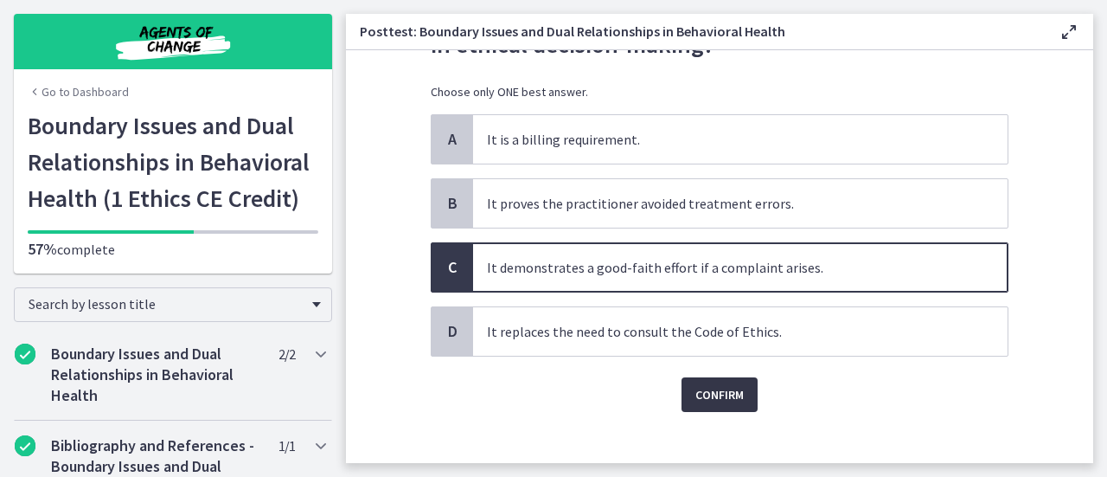
click at [734, 393] on span "Confirm" at bounding box center [719, 394] width 48 height 21
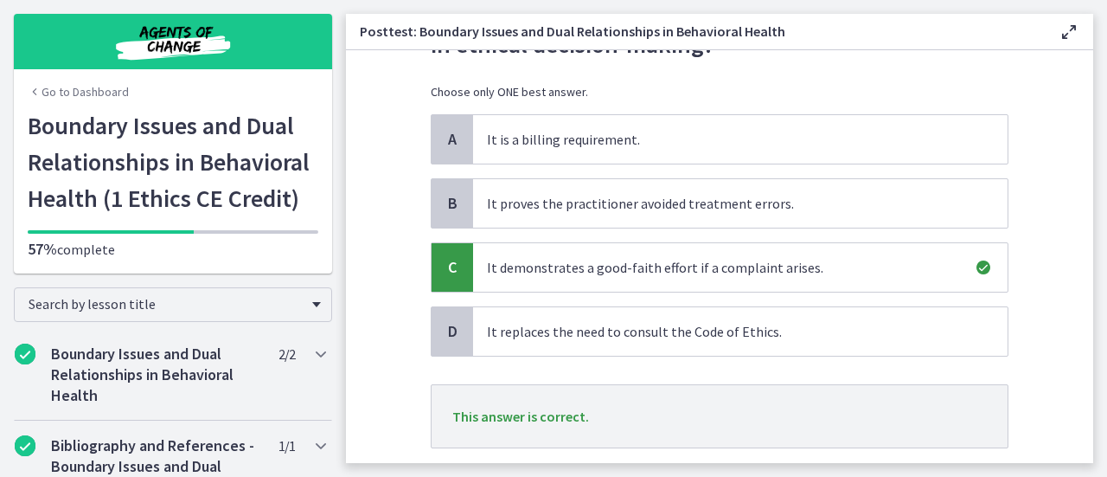
scroll to position [222, 0]
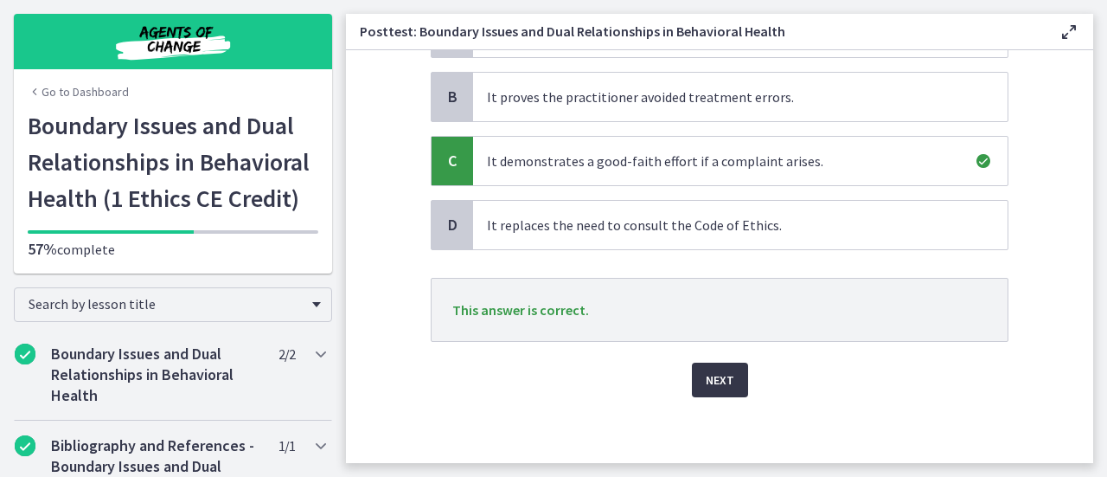
click at [706, 385] on span "Next" at bounding box center [720, 379] width 29 height 21
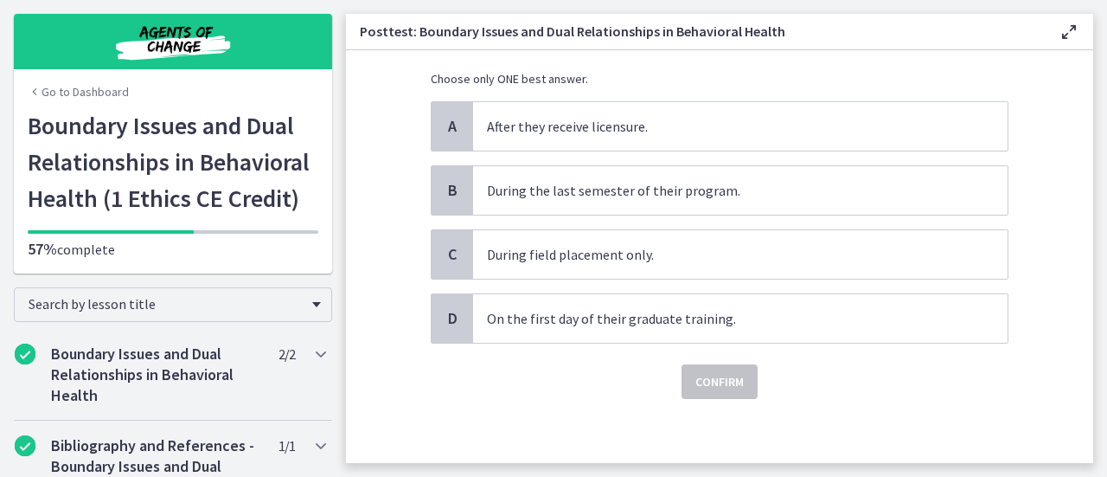
scroll to position [131, 0]
click at [627, 287] on div "A After they receive licensure. B During the last semester of their program. C …" at bounding box center [720, 220] width 578 height 242
click at [630, 301] on span "On the first day of their graduate training." at bounding box center [740, 316] width 535 height 48
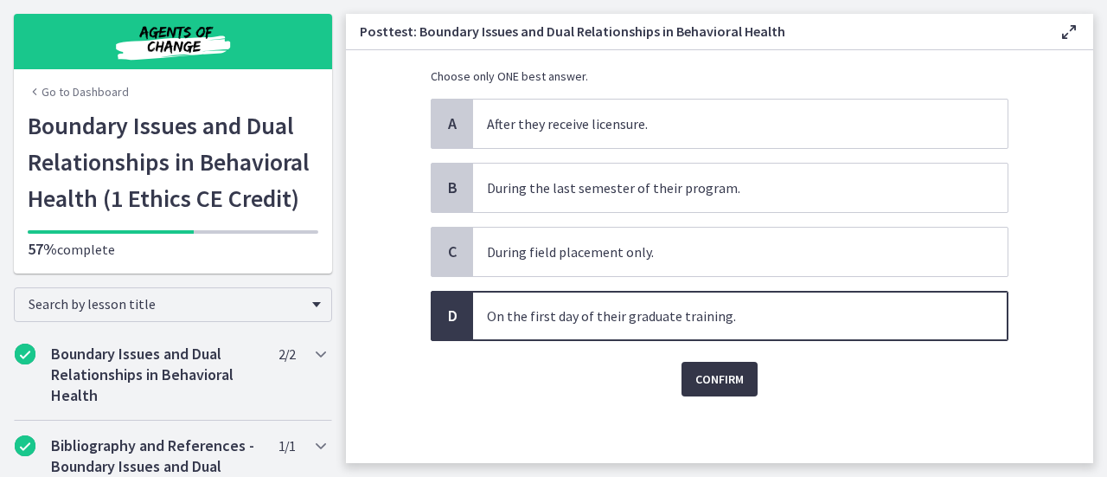
click at [720, 362] on button "Confirm" at bounding box center [720, 379] width 76 height 35
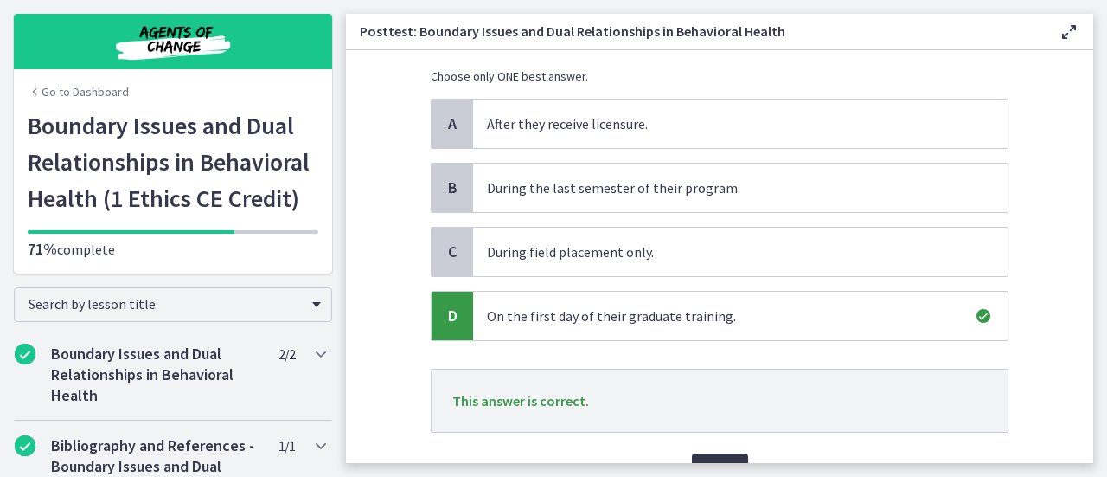
click at [713, 456] on button "Next" at bounding box center [720, 470] width 56 height 35
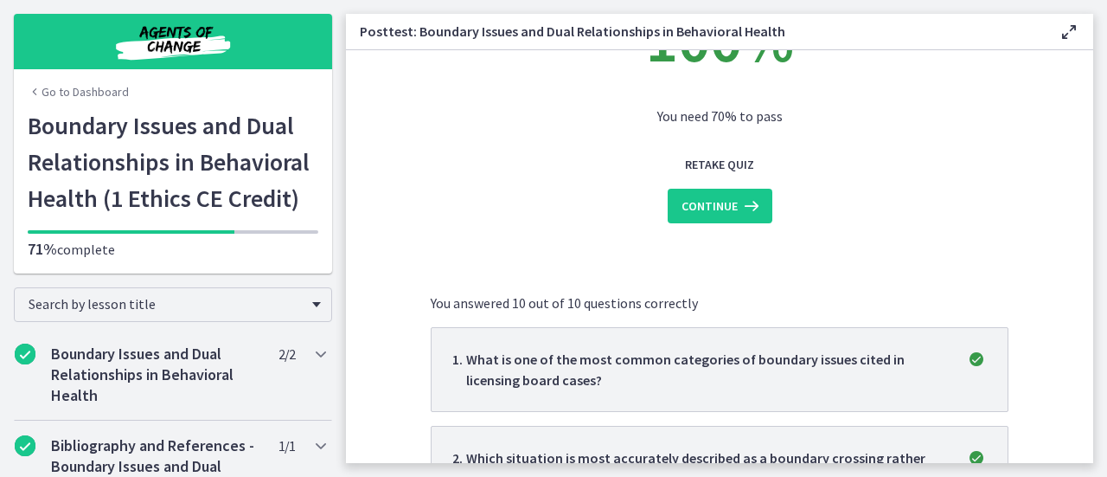
scroll to position [0, 0]
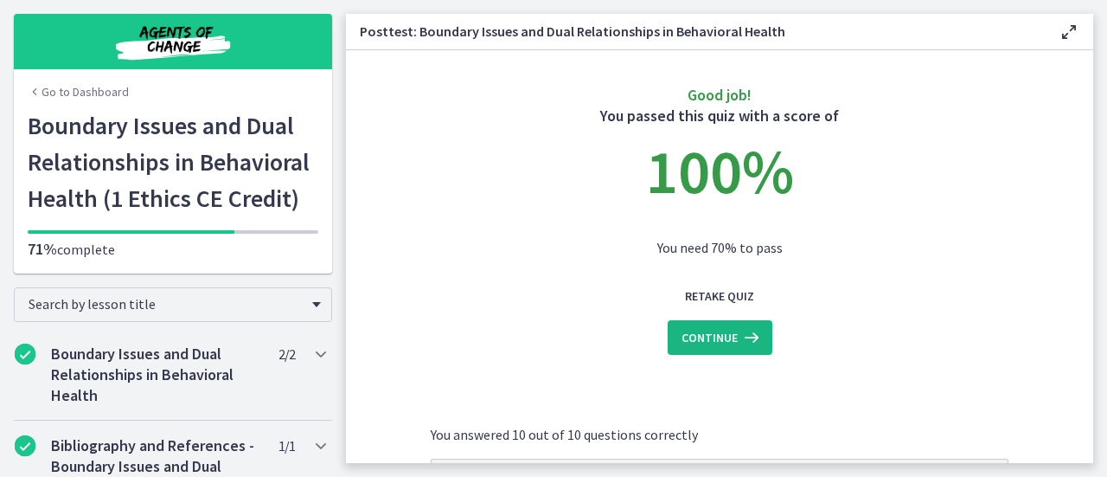
click at [726, 333] on span "Continue" at bounding box center [710, 337] width 56 height 21
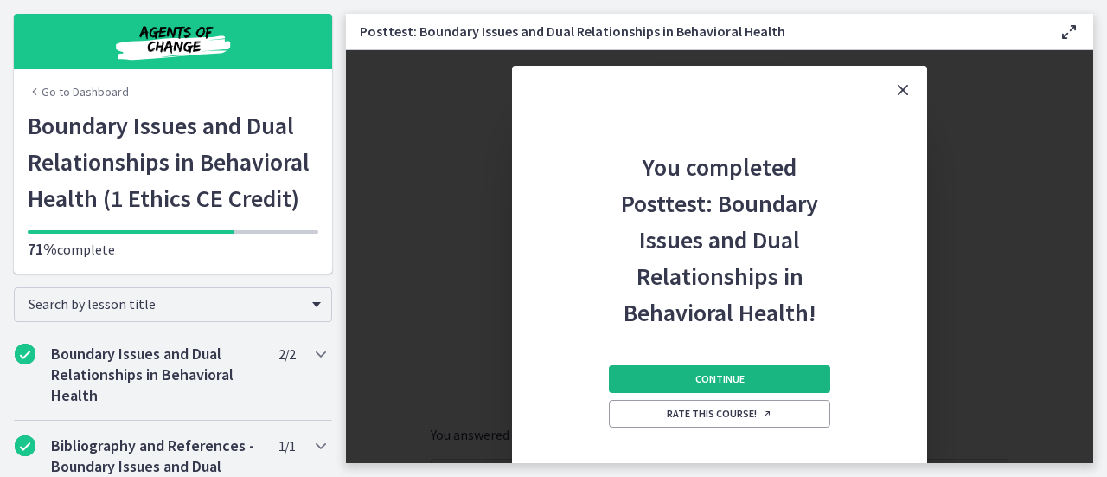
click at [726, 369] on button "Continue" at bounding box center [719, 379] width 221 height 28
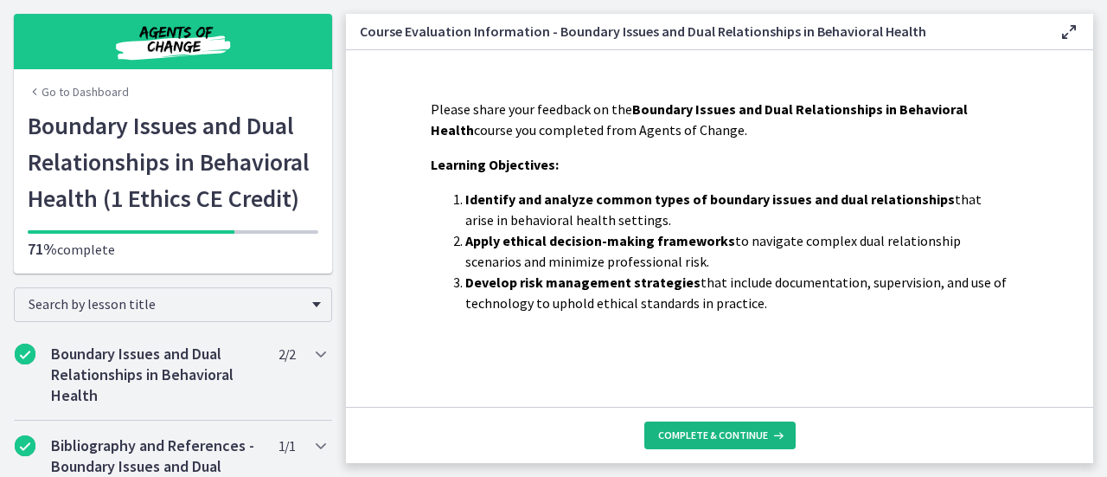
click at [724, 421] on button "Complete & continue" at bounding box center [719, 435] width 151 height 28
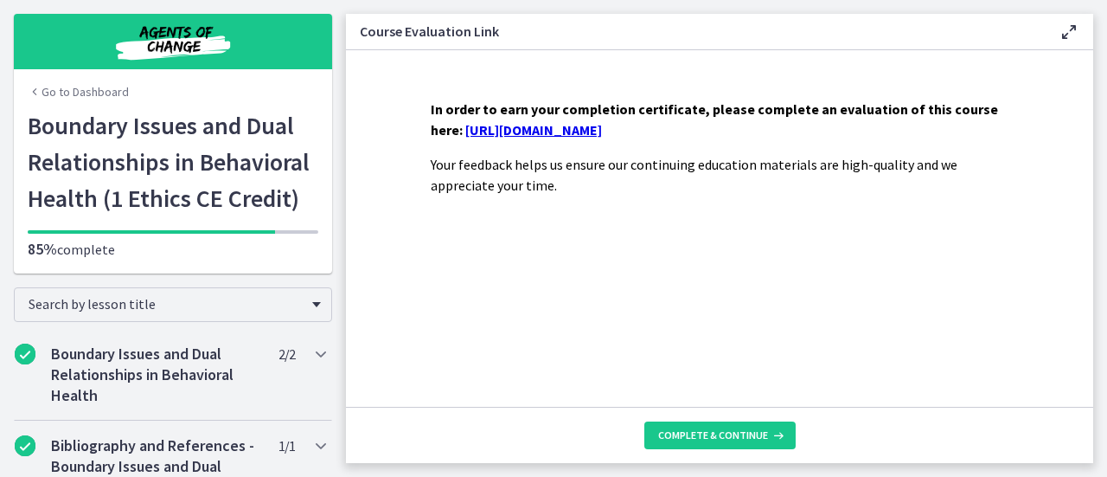
click at [602, 131] on link "https://forms.gle/NnkUHFmXDPTH9sYm8" at bounding box center [533, 129] width 137 height 17
click at [701, 429] on span "Complete & continue" at bounding box center [713, 435] width 110 height 14
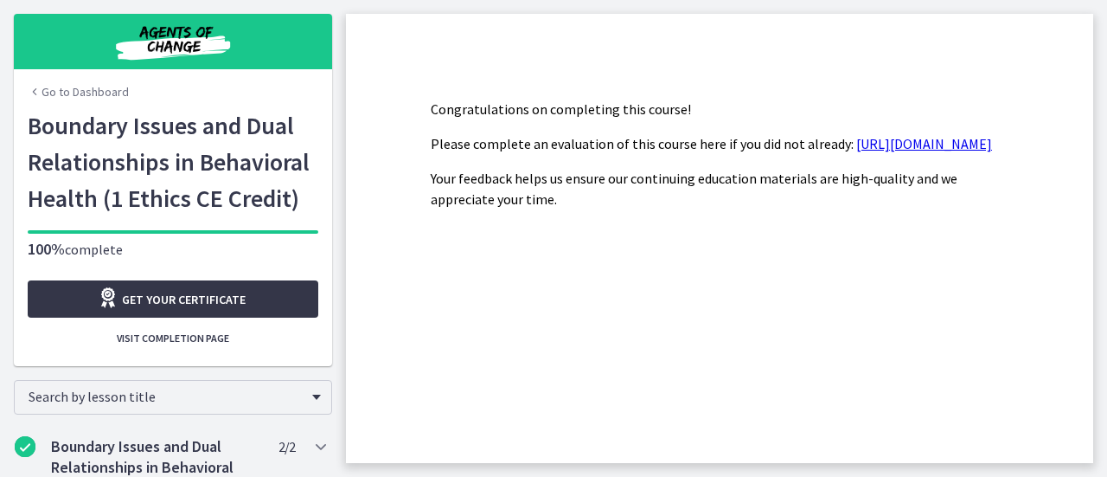
click at [214, 296] on span "Get your certificate" at bounding box center [184, 299] width 124 height 21
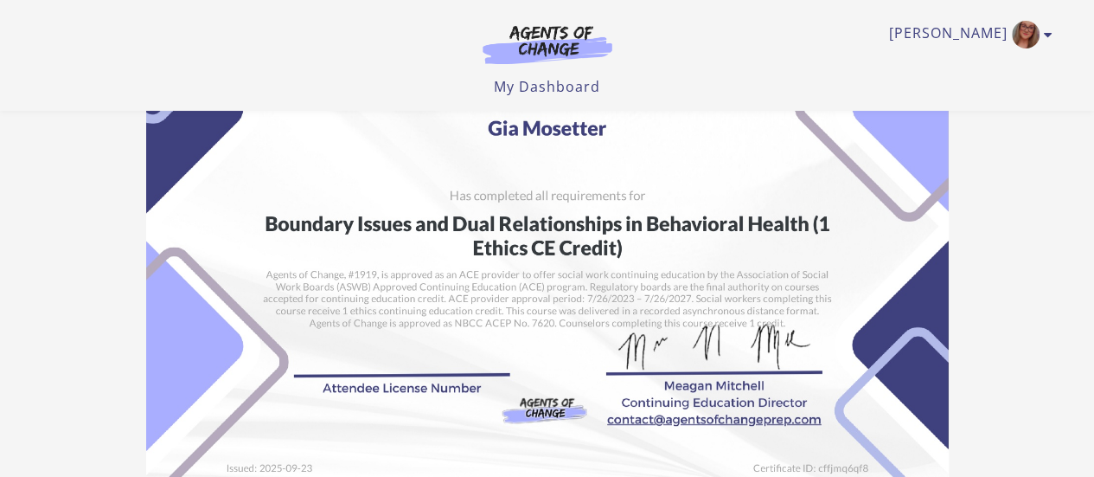
scroll to position [142, 0]
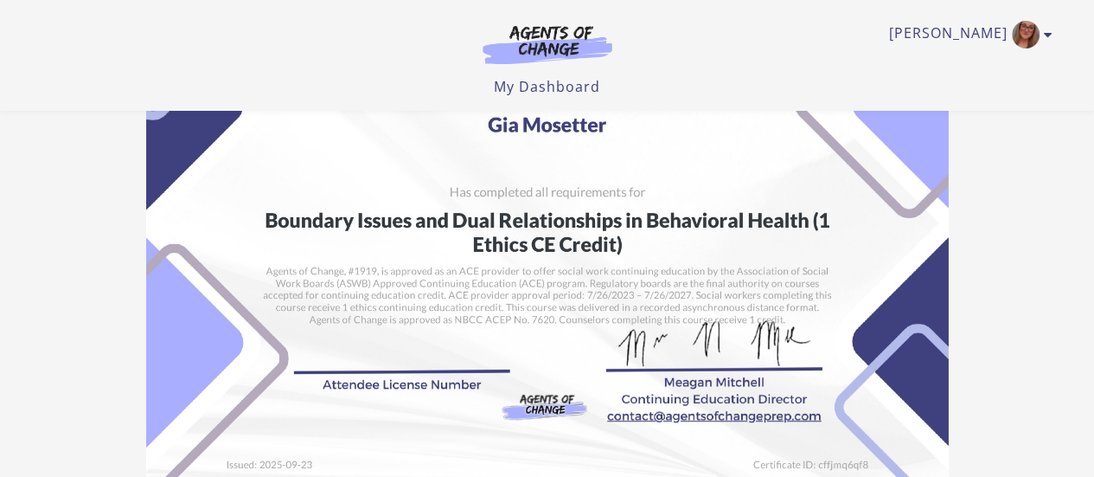
click at [353, 360] on img at bounding box center [547, 222] width 803 height 567
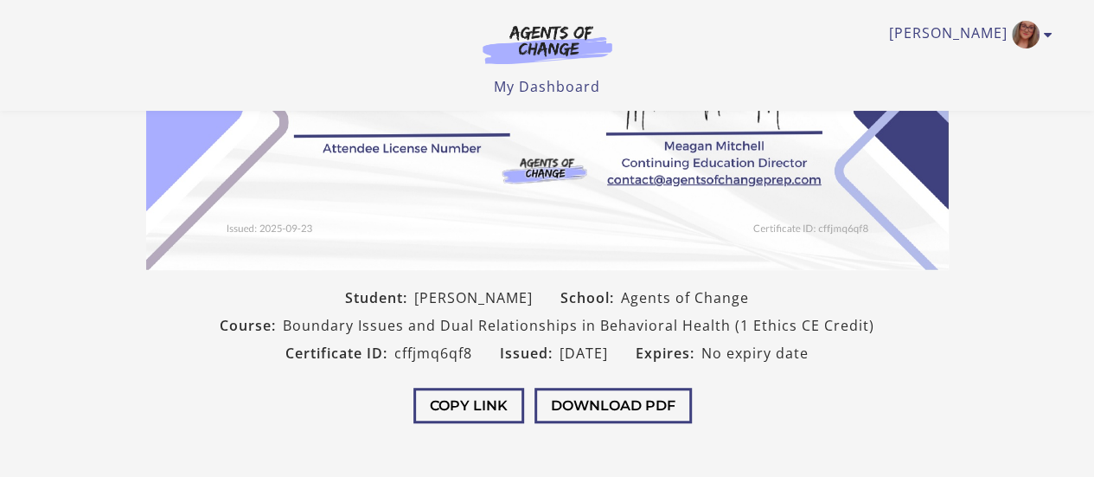
scroll to position [381, 0]
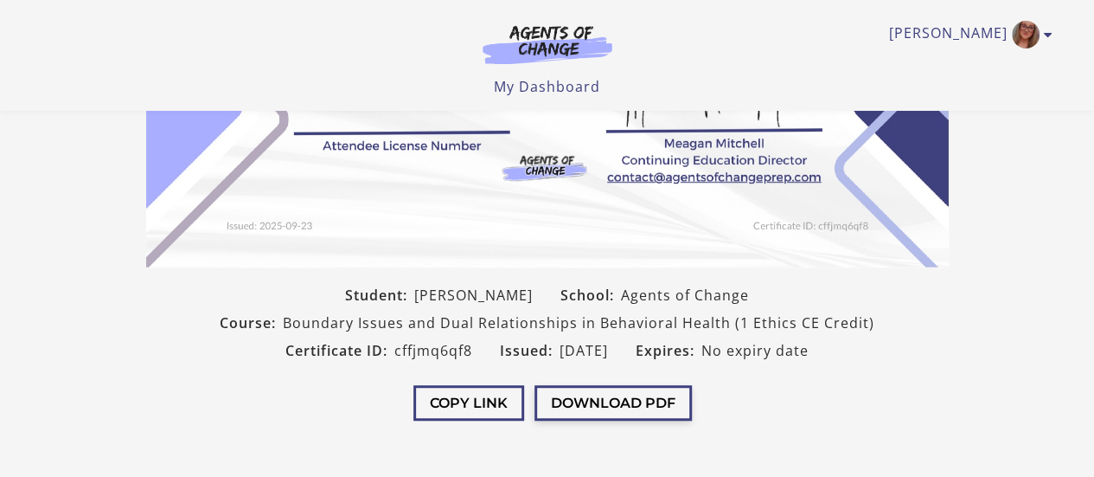
click at [616, 401] on button "Download PDF" at bounding box center [613, 402] width 157 height 35
click at [585, 87] on link "My Dashboard" at bounding box center [547, 86] width 106 height 19
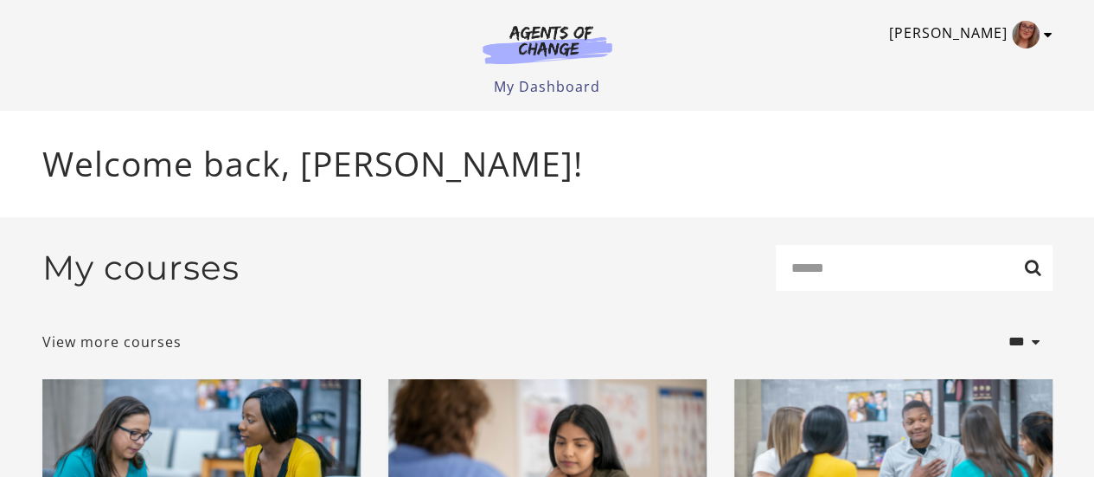
click at [1048, 41] on icon "Toggle menu" at bounding box center [1048, 35] width 9 height 14
click at [1048, 40] on icon "Toggle menu" at bounding box center [1048, 35] width 9 height 14
click at [1017, 42] on img "Toggle menu" at bounding box center [1026, 35] width 28 height 28
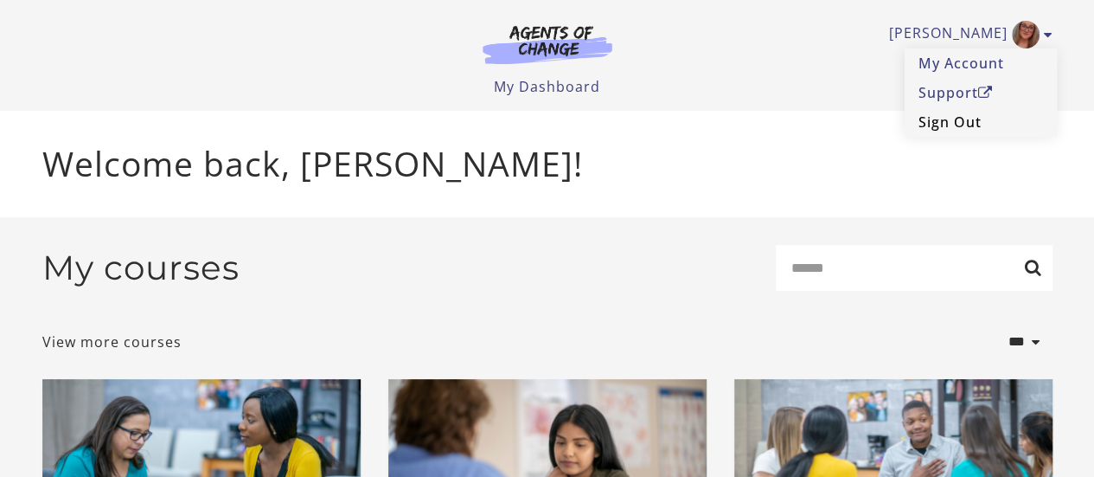
click at [953, 127] on link "Sign Out" at bounding box center [981, 121] width 152 height 29
